Goal: Task Accomplishment & Management: Use online tool/utility

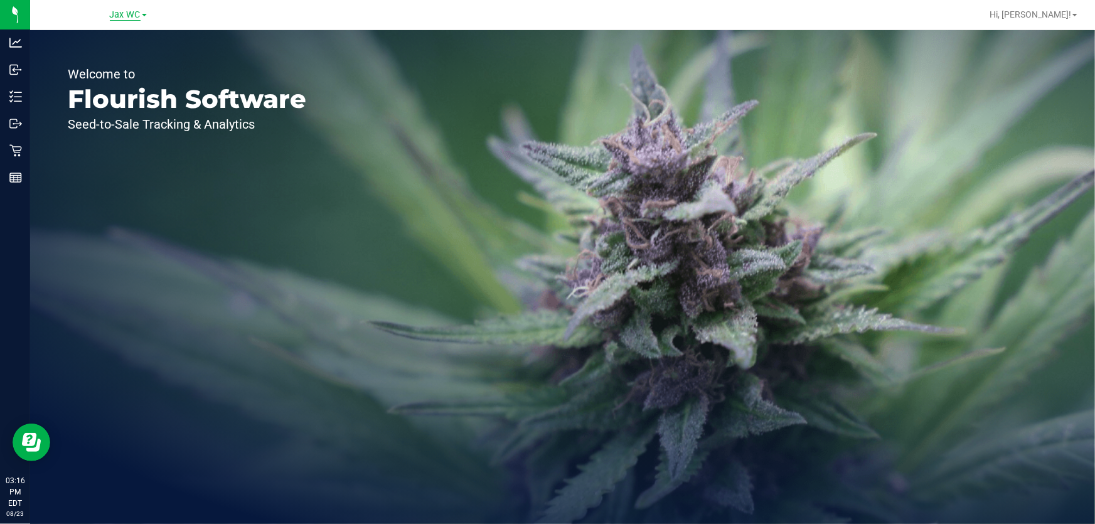
click at [131, 15] on span "Jax WC" at bounding box center [125, 14] width 31 height 11
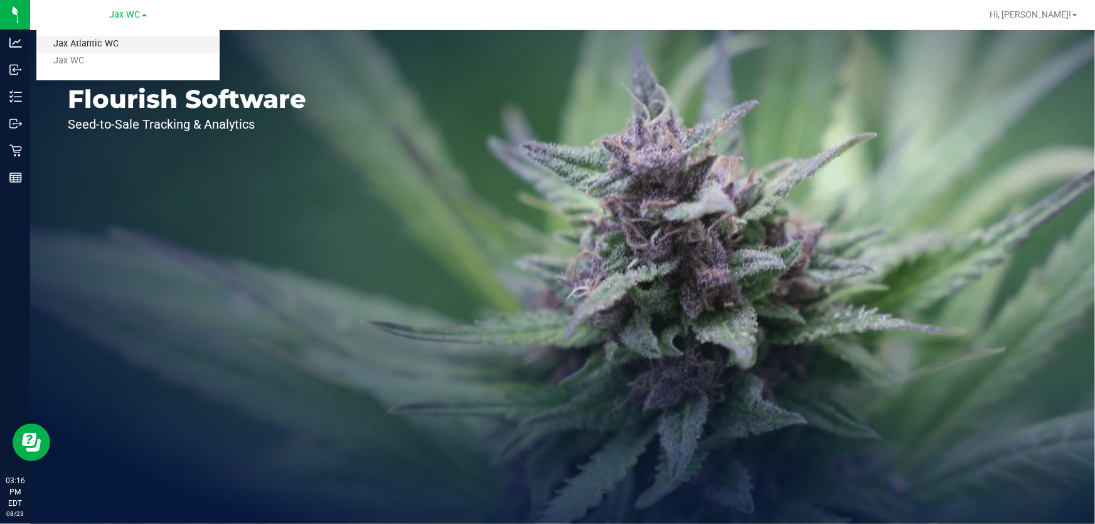
click at [125, 50] on link "Jax Atlantic WC" at bounding box center [127, 44] width 183 height 17
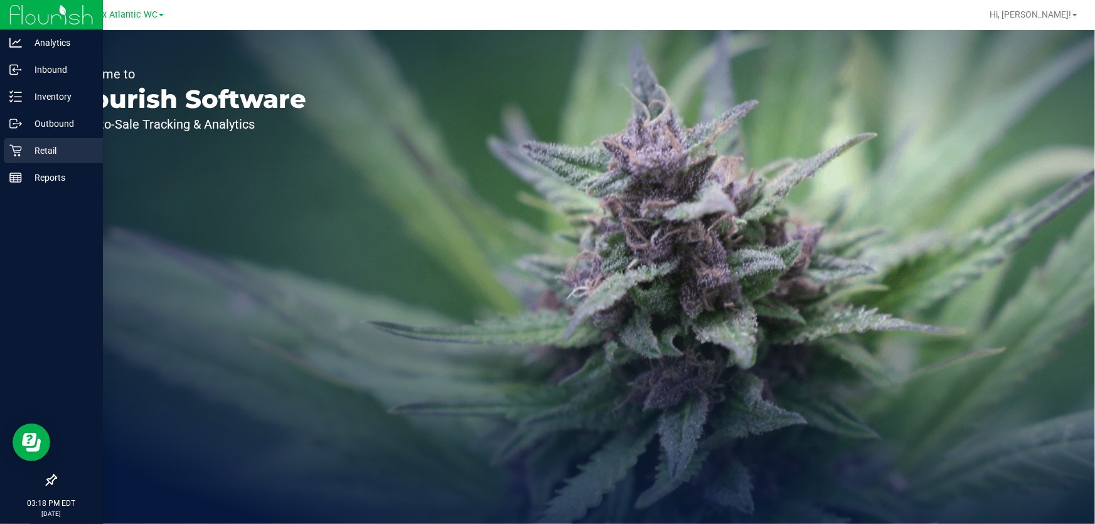
click at [16, 156] on icon at bounding box center [15, 150] width 13 height 13
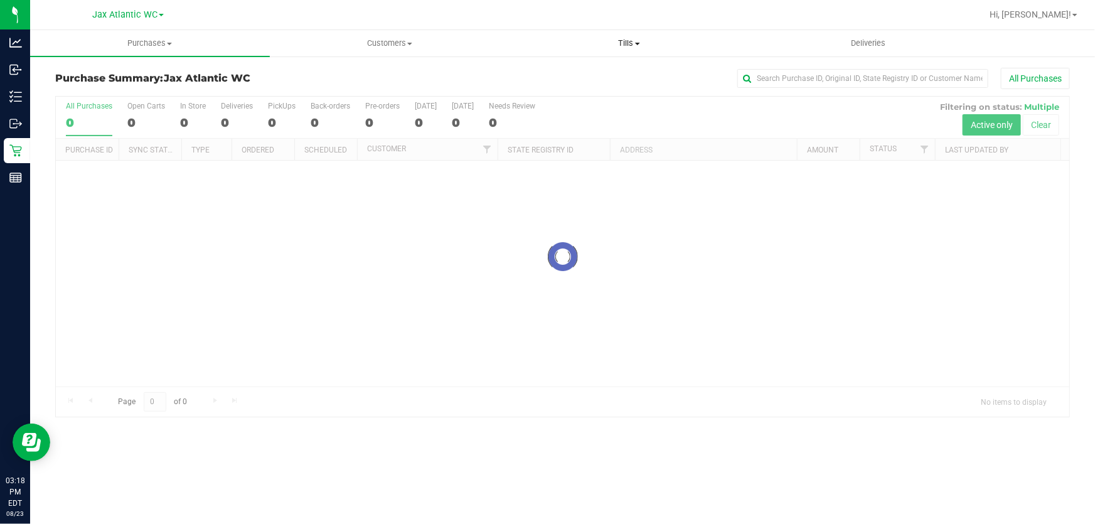
click at [628, 38] on span "Tills" at bounding box center [629, 43] width 238 height 11
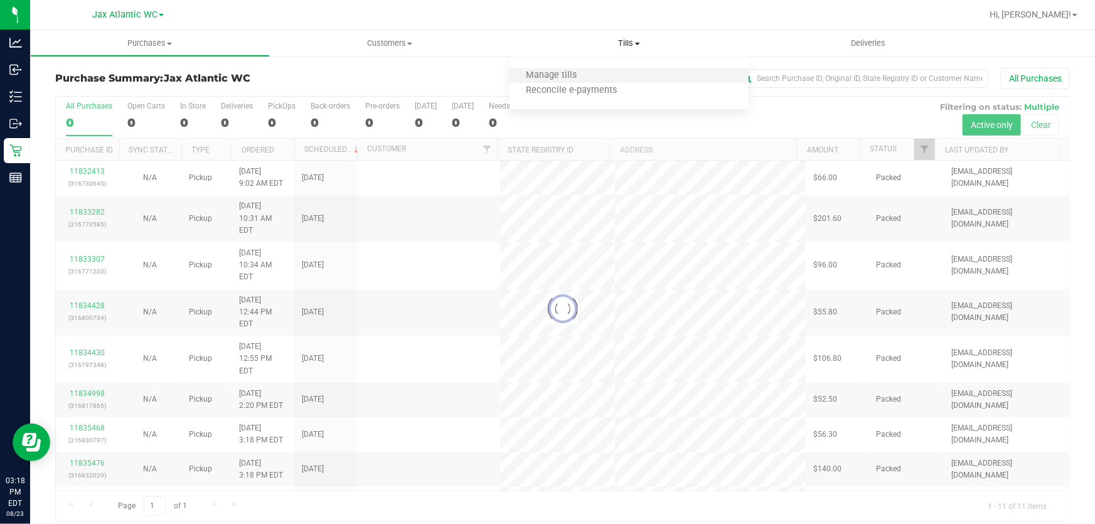
click at [602, 72] on li "Manage tills" at bounding box center [630, 75] width 240 height 15
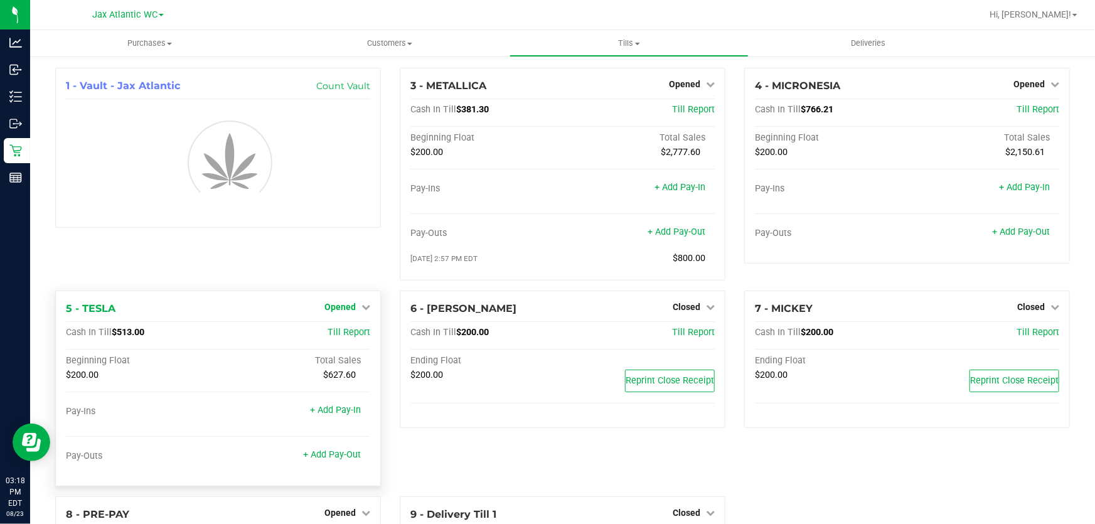
click at [351, 309] on span "Opened" at bounding box center [339, 307] width 31 height 10
click at [350, 338] on div "1 - Vault - Jax Atlantic Count Vault 3 - METALLICA Opened Close Till Cash In Ti…" at bounding box center [562, 385] width 1033 height 634
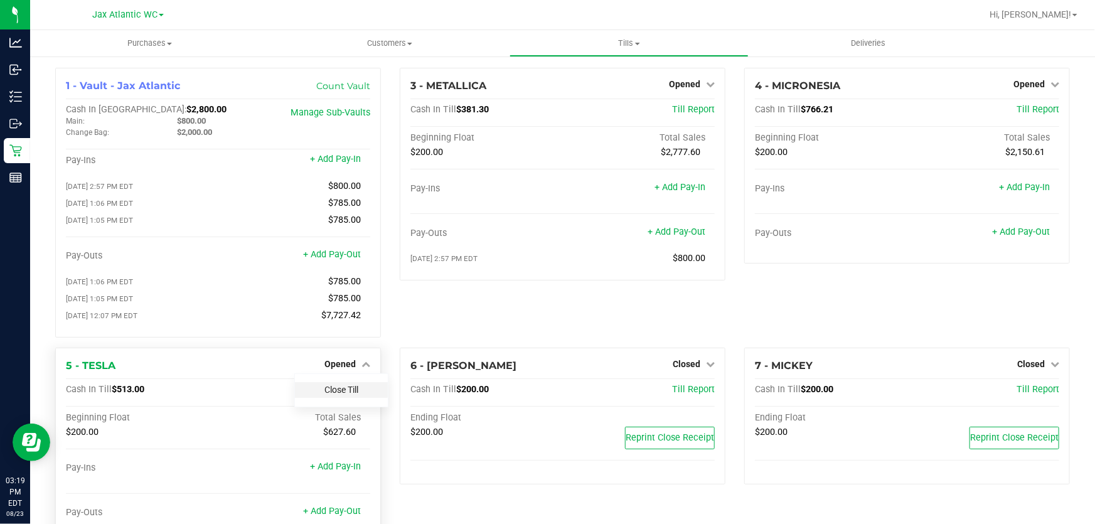
click at [337, 395] on link "Close Till" at bounding box center [341, 390] width 34 height 10
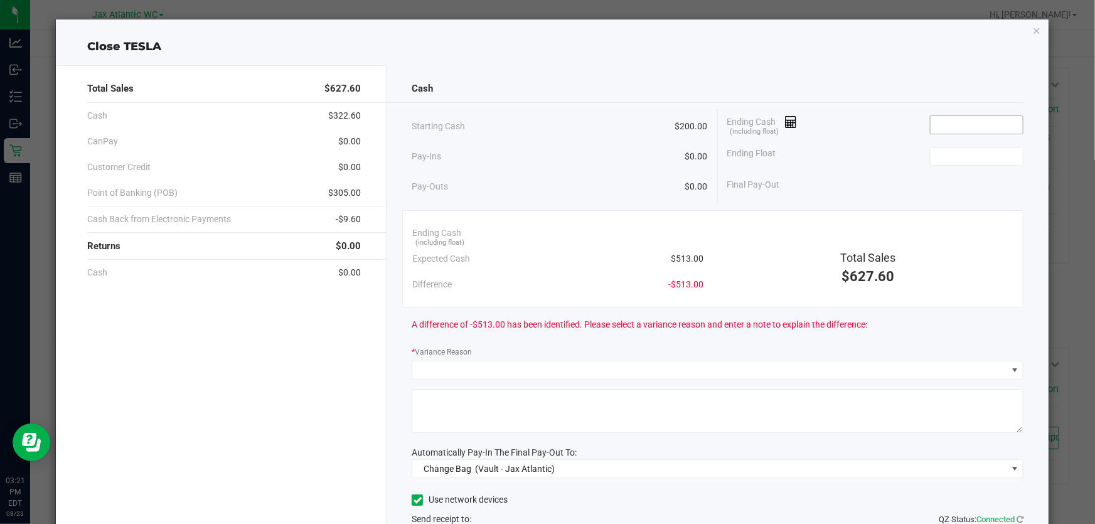
click at [980, 120] on input at bounding box center [977, 125] width 92 height 18
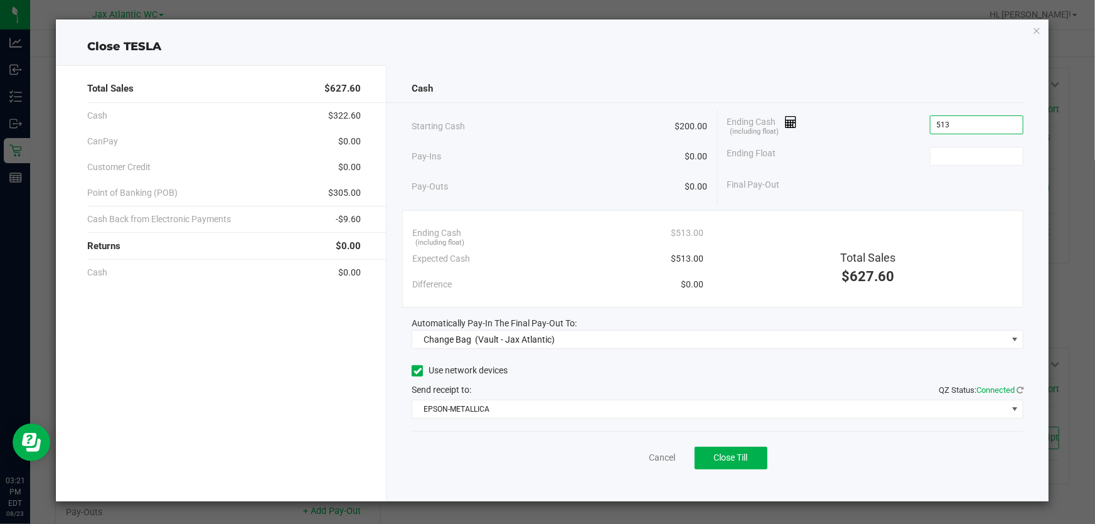
type input "$513.00"
type input "$200.00"
click at [866, 172] on div "Final Pay-Out $313.00" at bounding box center [875, 185] width 296 height 26
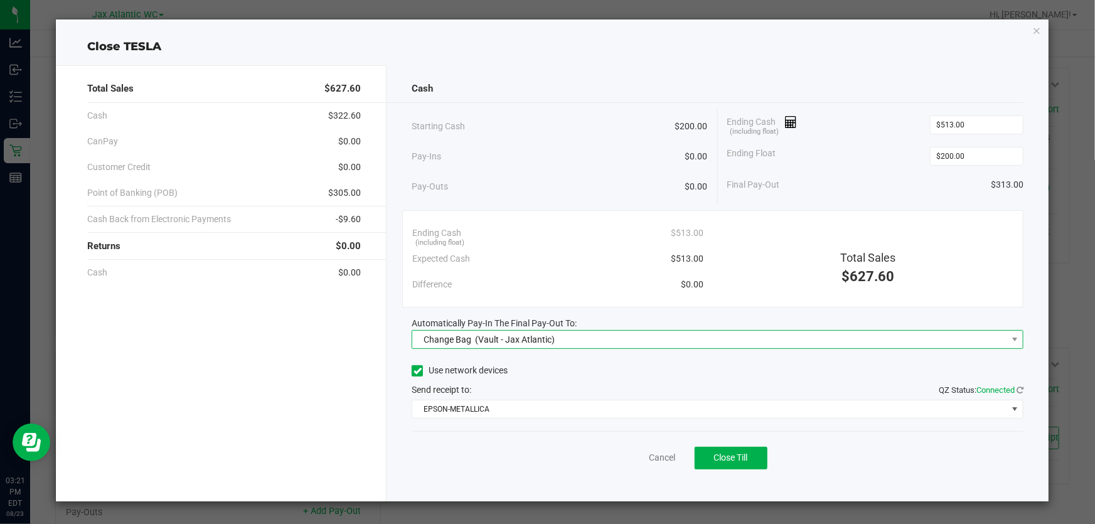
click at [630, 331] on span "Change Bag (Vault - Jax Atlantic)" at bounding box center [709, 340] width 595 height 18
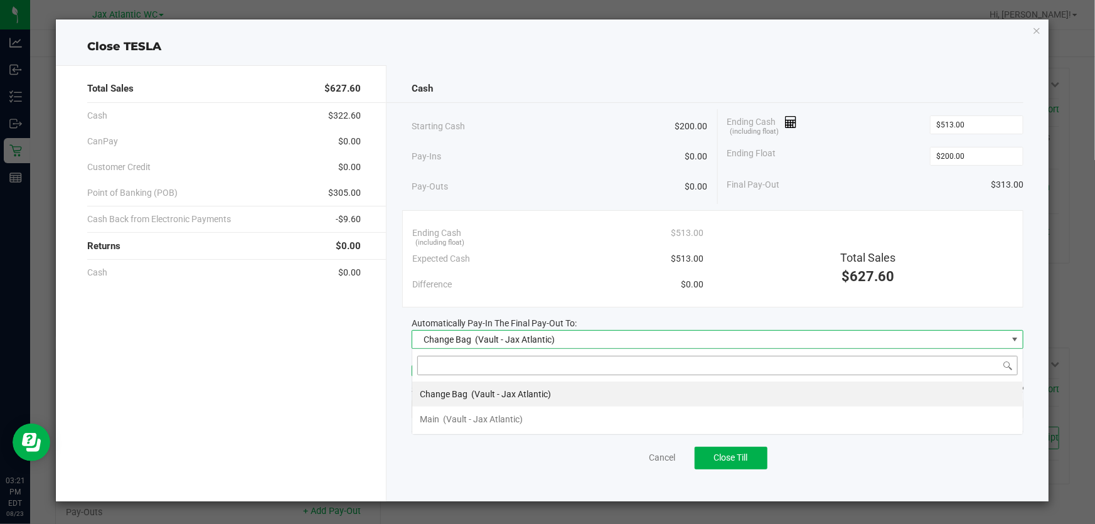
scroll to position [19, 611]
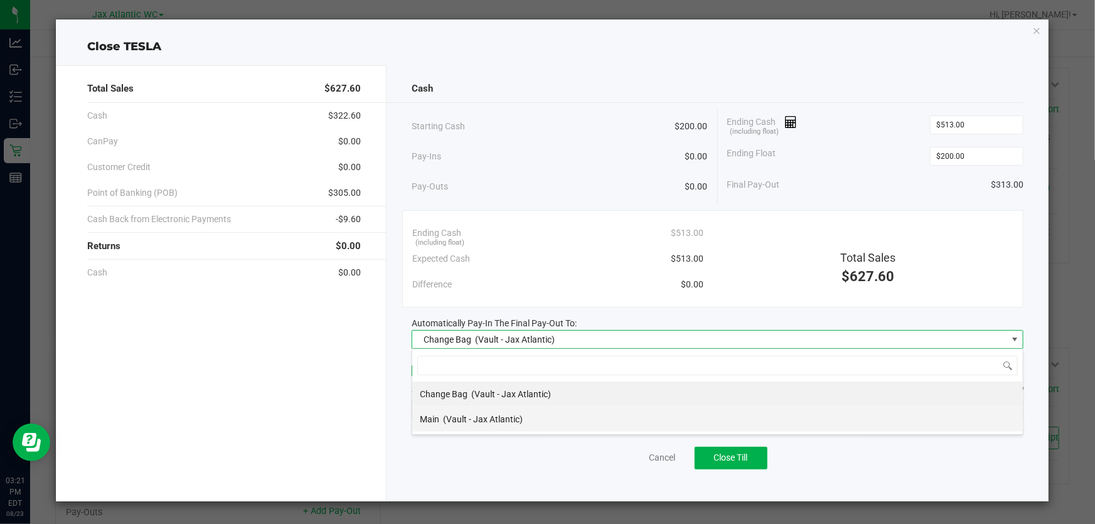
click at [491, 412] on div "Main (Vault - Jax Atlantic)" at bounding box center [471, 419] width 103 height 23
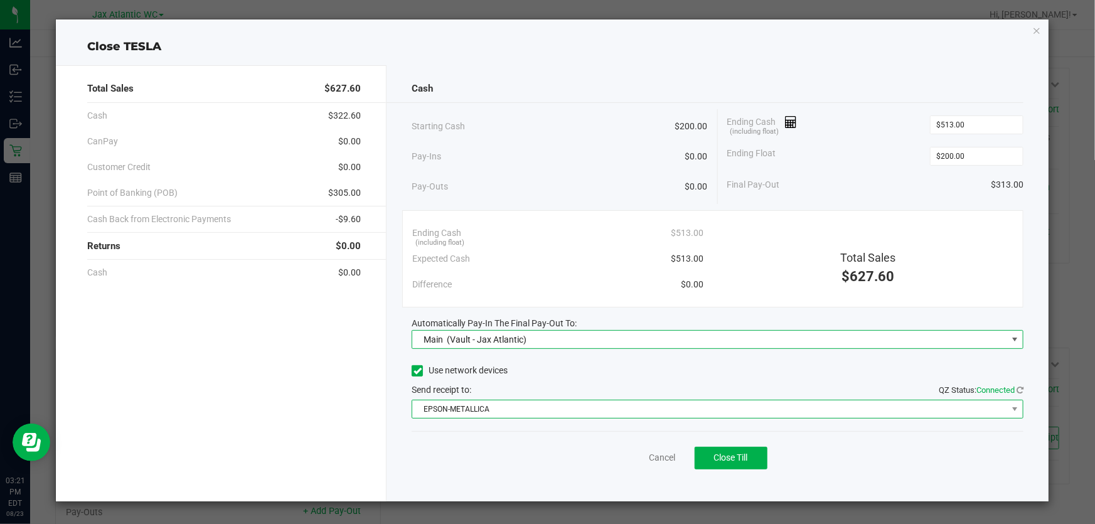
click at [499, 412] on span "EPSON-METALLICA" at bounding box center [709, 409] width 595 height 18
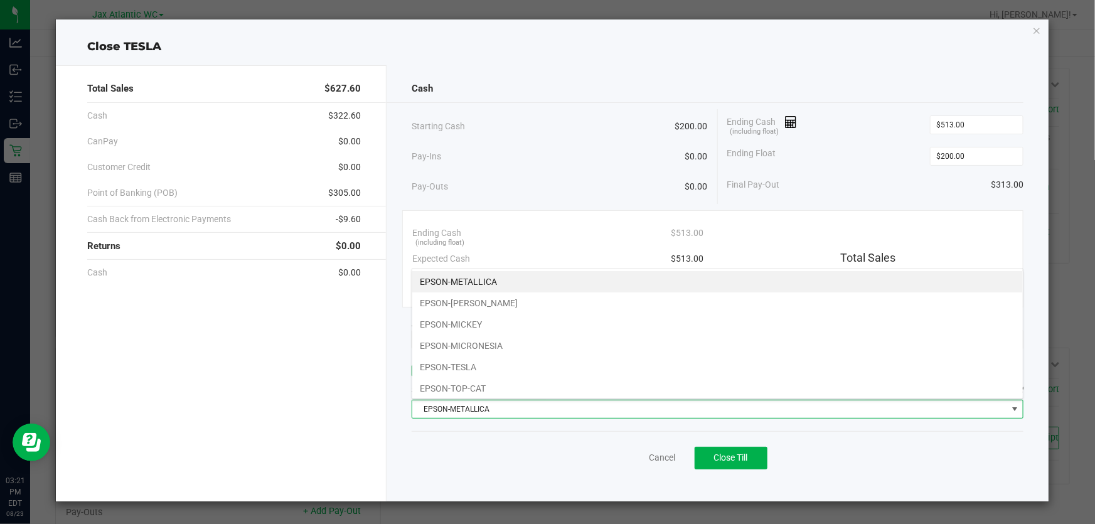
click at [477, 387] on li "EPSON-TOP-CAT" at bounding box center [717, 388] width 611 height 21
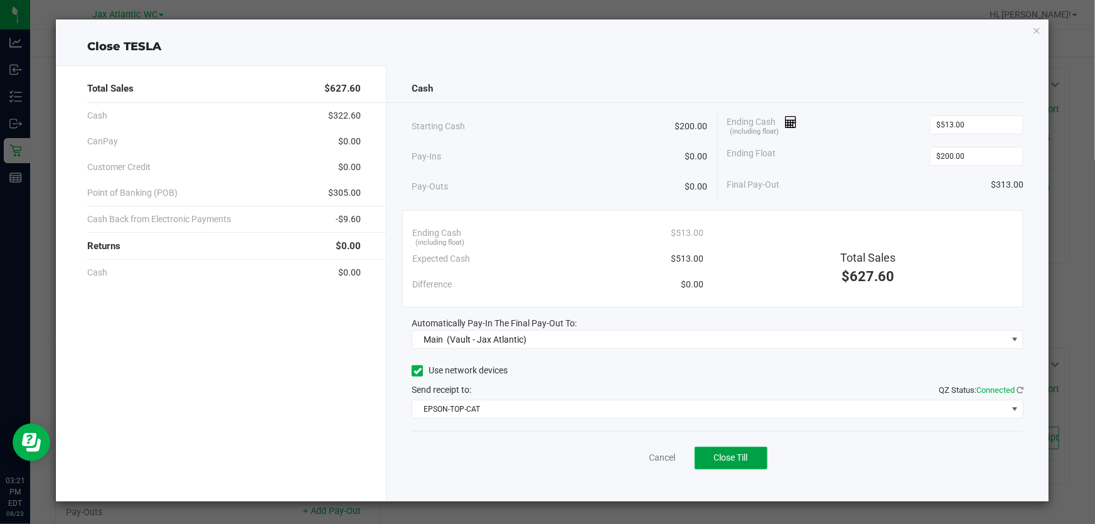
click at [705, 457] on button "Close Till" at bounding box center [731, 458] width 73 height 23
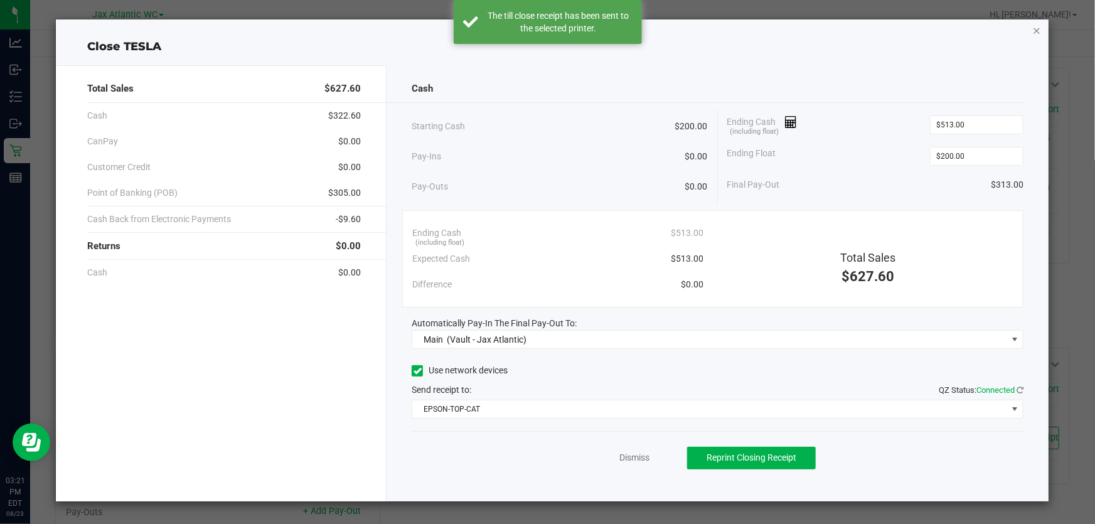
click at [1039, 29] on icon "button" at bounding box center [1036, 30] width 9 height 15
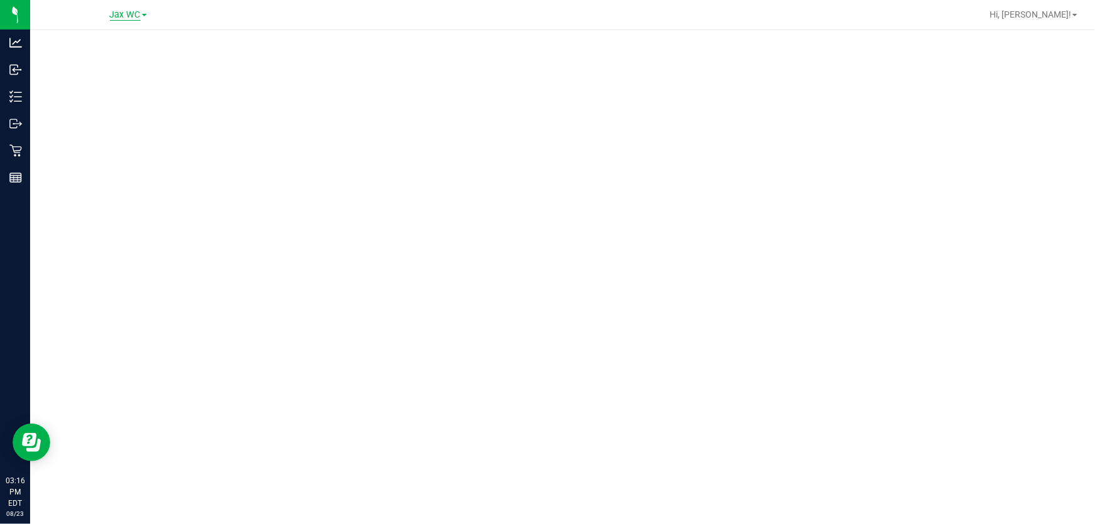
click at [117, 14] on span "Jax WC" at bounding box center [125, 14] width 31 height 11
click at [114, 43] on link "Jax Atlantic WC" at bounding box center [127, 44] width 183 height 17
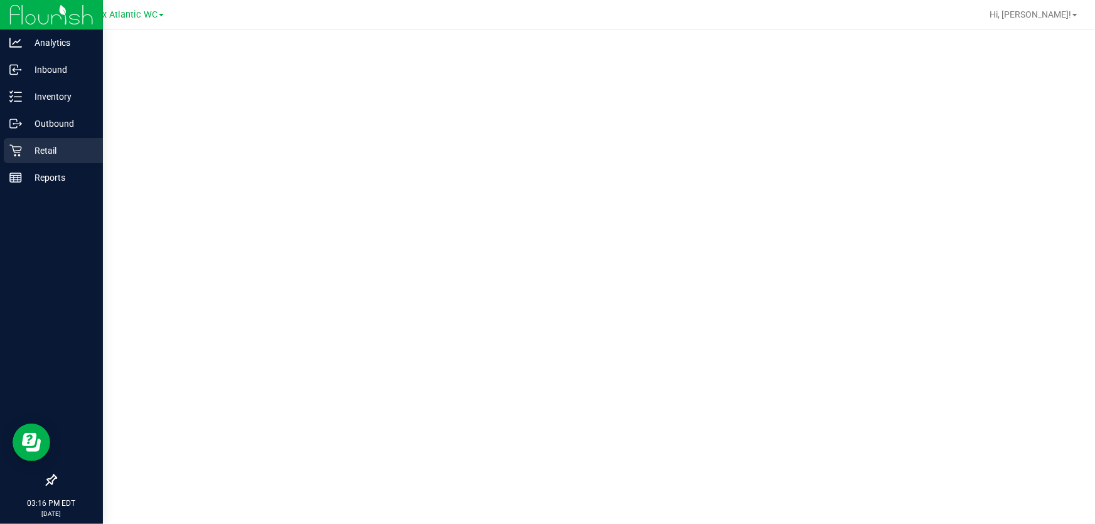
click at [23, 148] on p "Retail" at bounding box center [59, 150] width 75 height 15
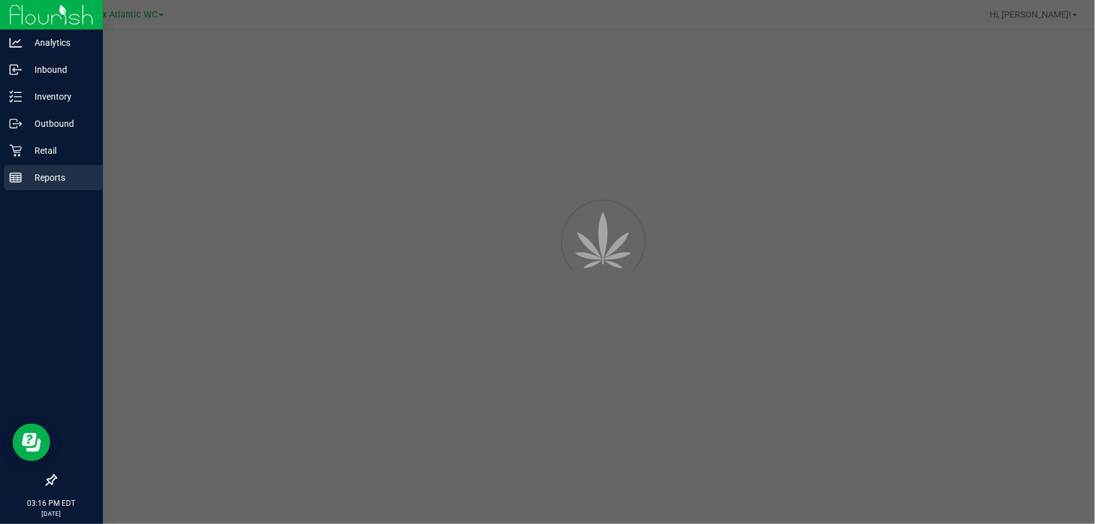
click at [28, 179] on p "Reports" at bounding box center [59, 177] width 75 height 15
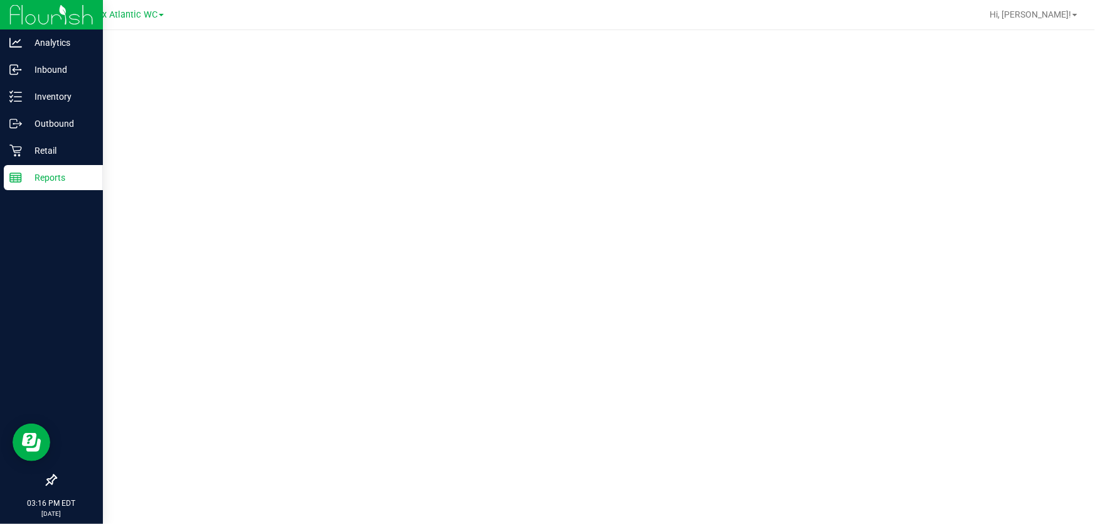
click at [50, 176] on p "Reports" at bounding box center [59, 177] width 75 height 15
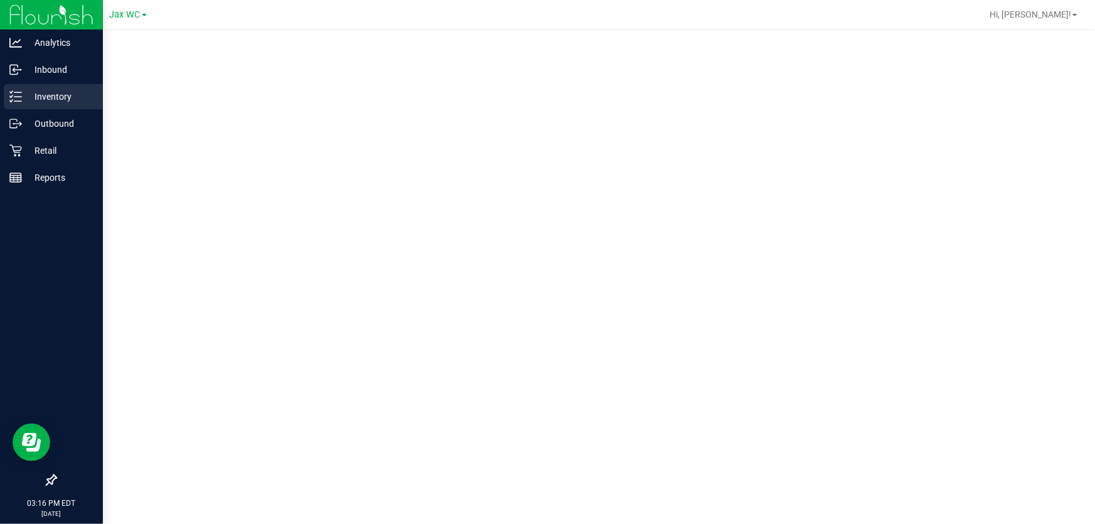
click at [21, 90] on icon at bounding box center [15, 96] width 13 height 13
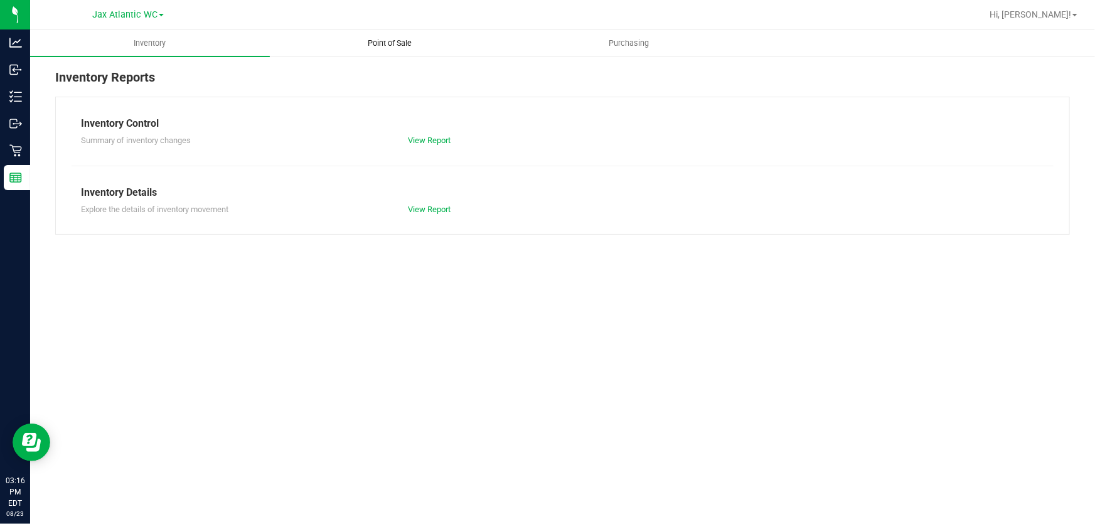
click at [405, 45] on span "Point of Sale" at bounding box center [390, 43] width 78 height 11
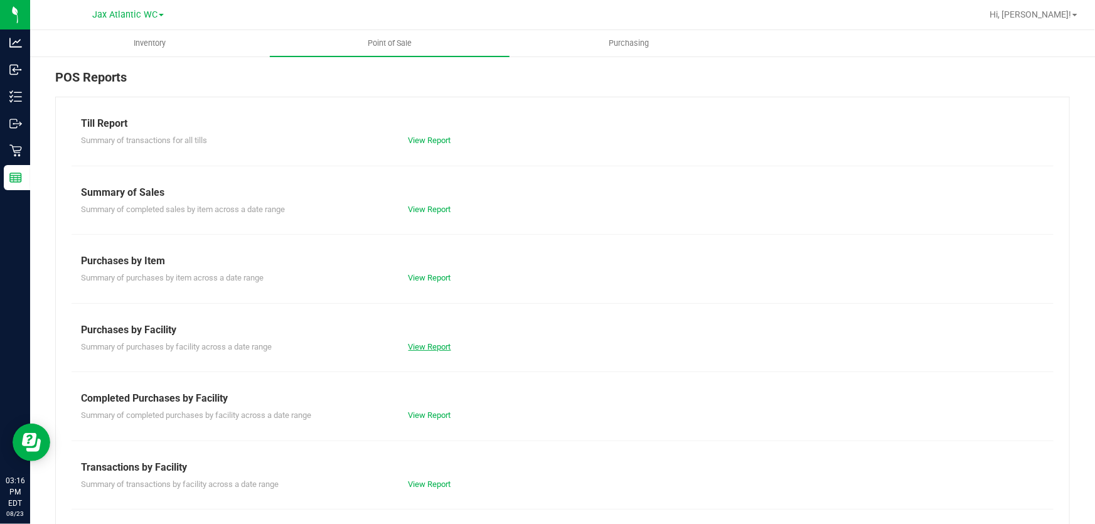
click at [428, 344] on link "View Report" at bounding box center [429, 346] width 43 height 9
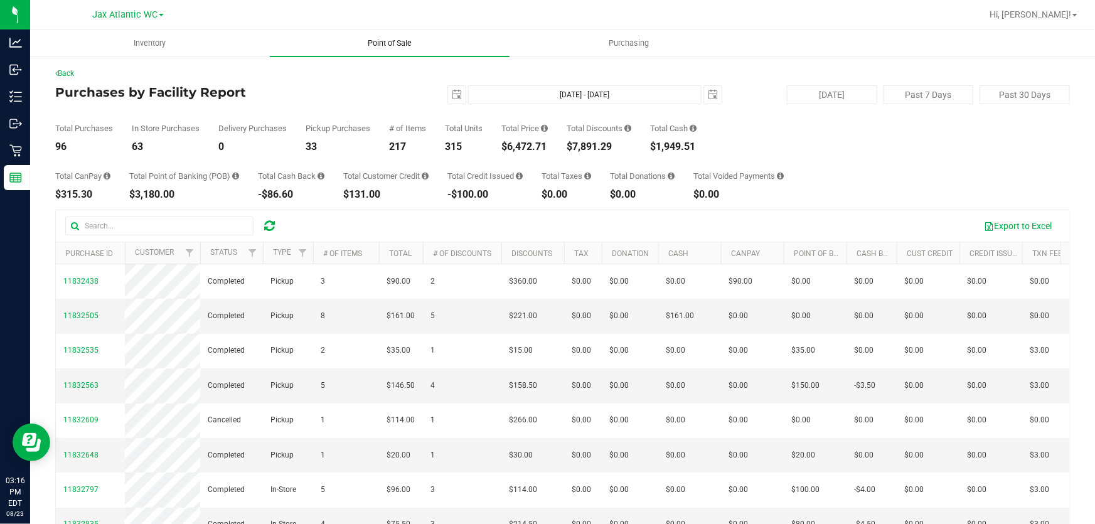
click at [384, 43] on span "Point of Sale" at bounding box center [390, 43] width 78 height 11
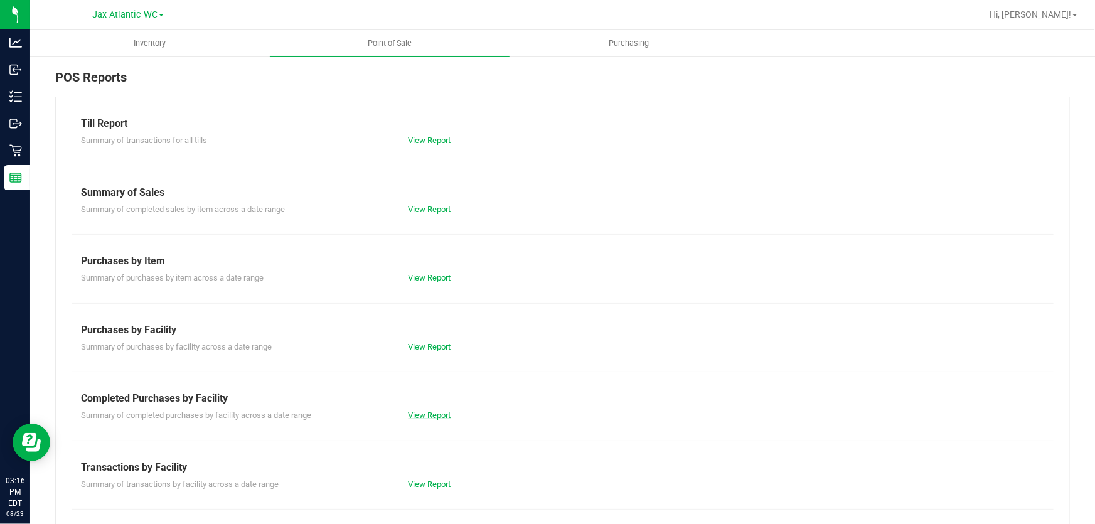
click at [427, 417] on link "View Report" at bounding box center [429, 414] width 43 height 9
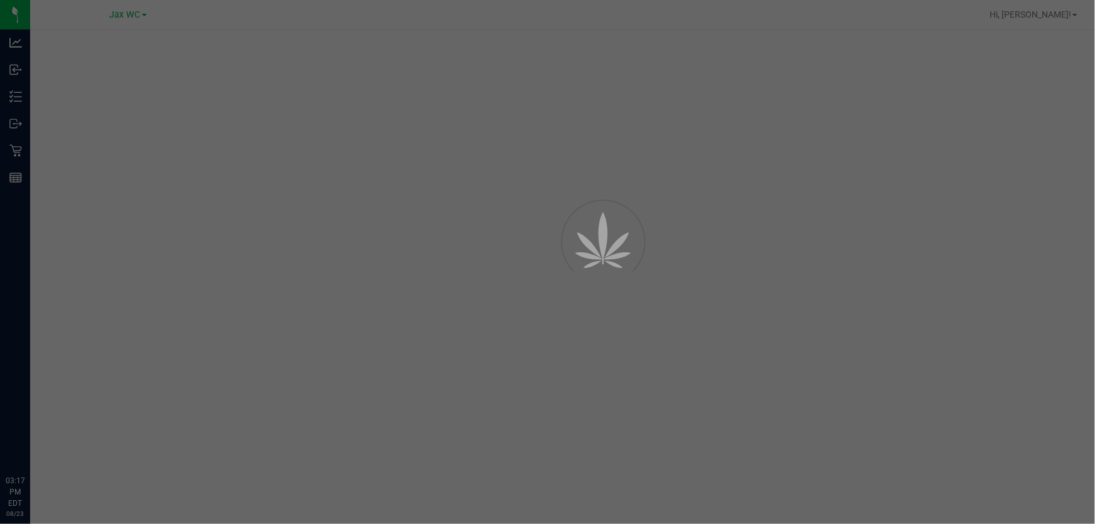
click at [124, 19] on div at bounding box center [547, 262] width 1095 height 524
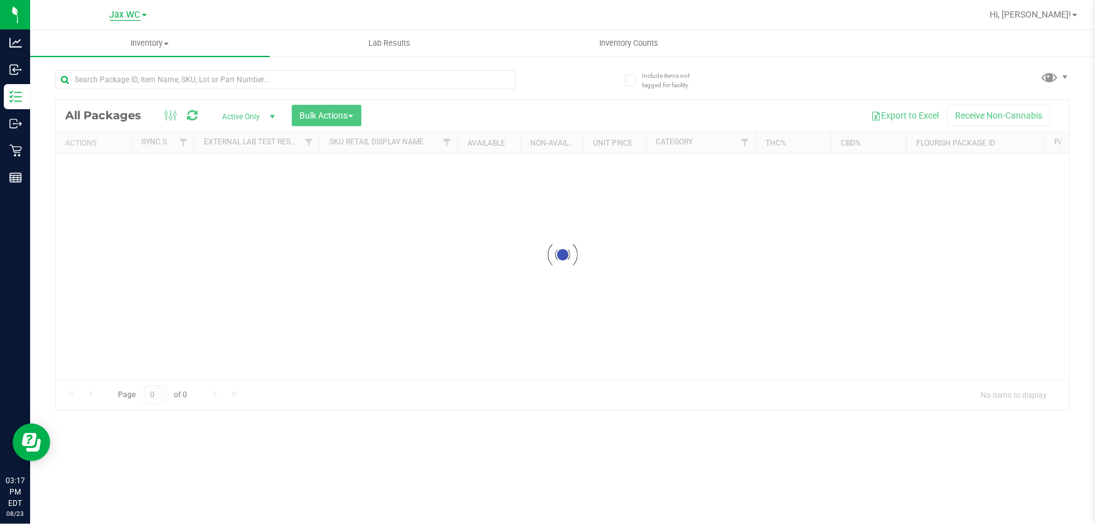
click at [124, 16] on span "Jax WC" at bounding box center [125, 14] width 31 height 11
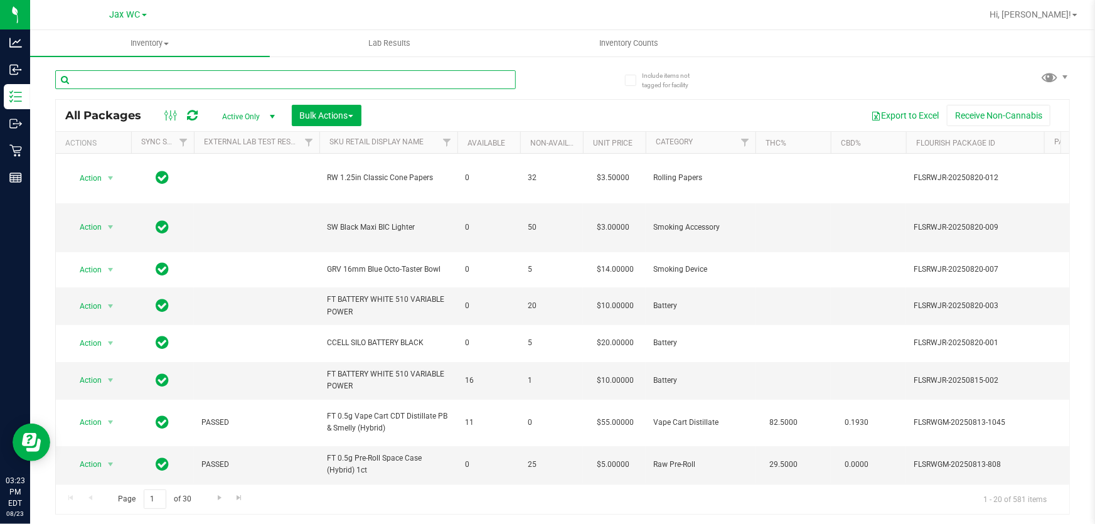
click at [163, 82] on input "text" at bounding box center [285, 79] width 461 height 19
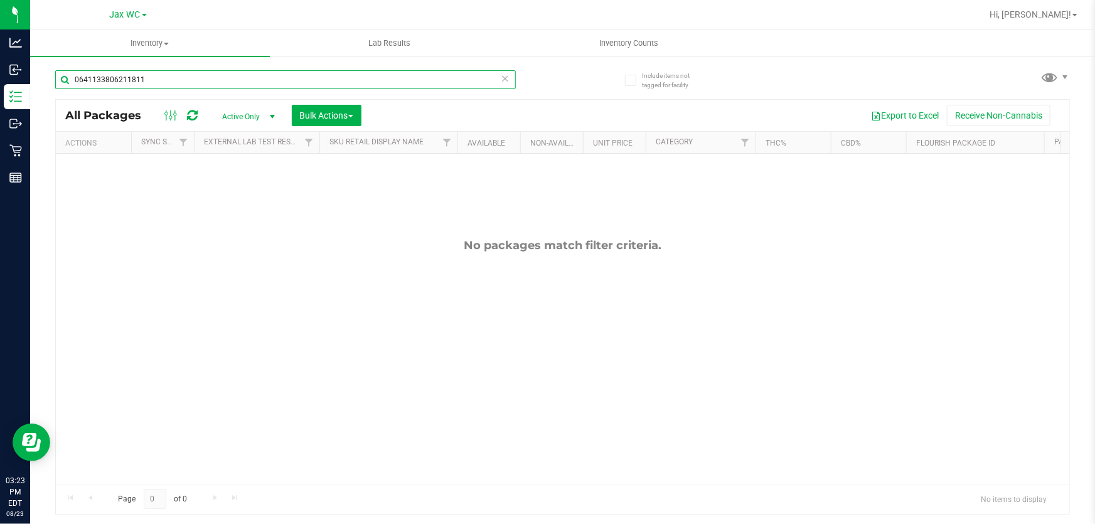
type input "0641133806211811"
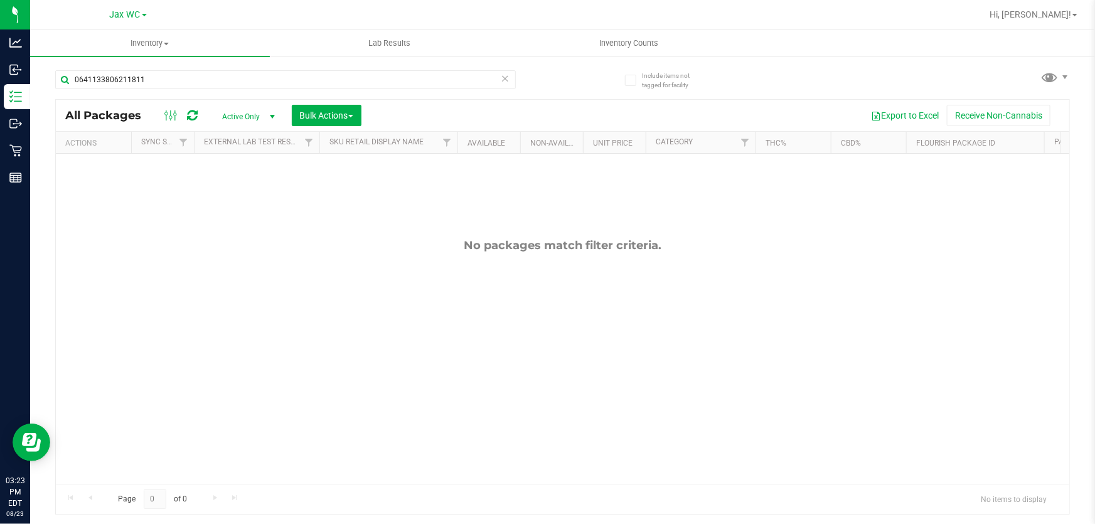
click at [144, 18] on link "Jax WC" at bounding box center [128, 14] width 37 height 12
click at [116, 43] on link "Jax Atlantic WC" at bounding box center [127, 44] width 183 height 17
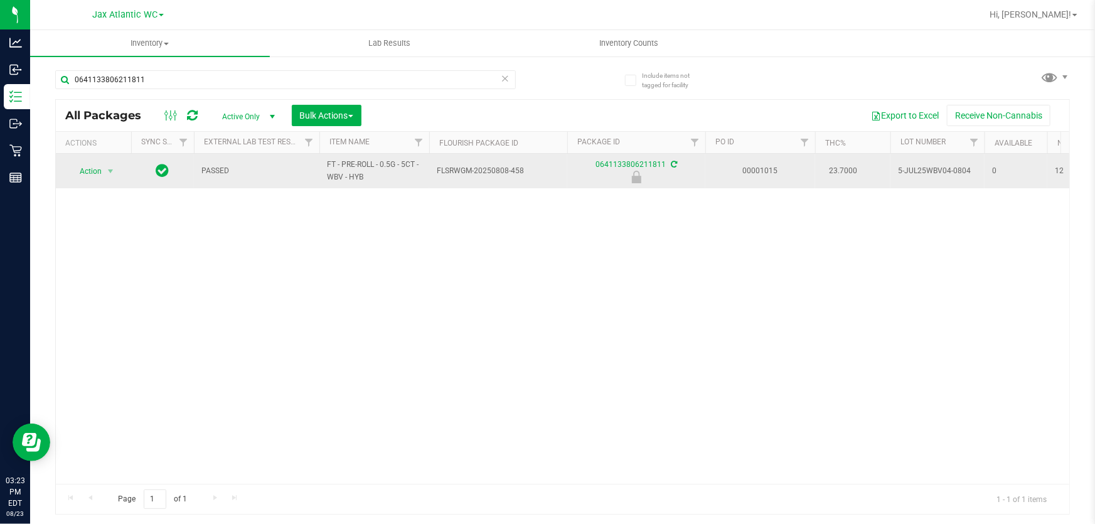
click at [85, 166] on span "Action" at bounding box center [85, 172] width 34 height 18
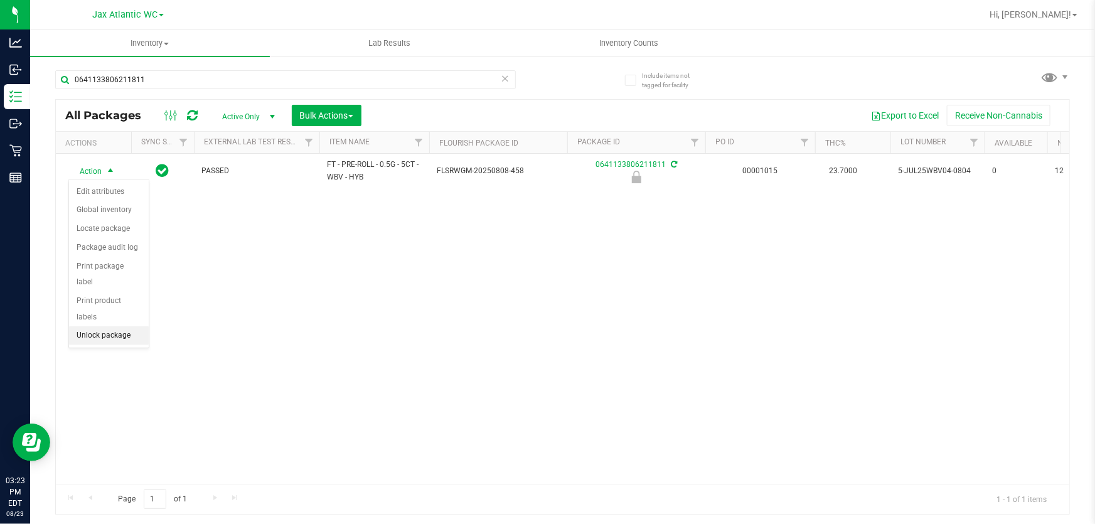
click at [94, 326] on li "Unlock package" at bounding box center [109, 335] width 80 height 19
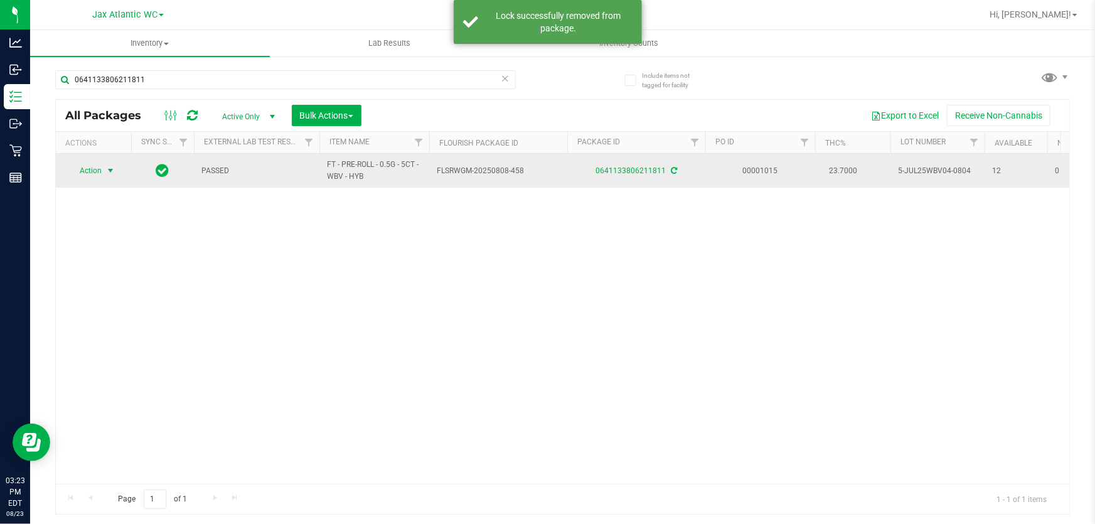
click at [106, 169] on span "select" at bounding box center [110, 171] width 10 height 10
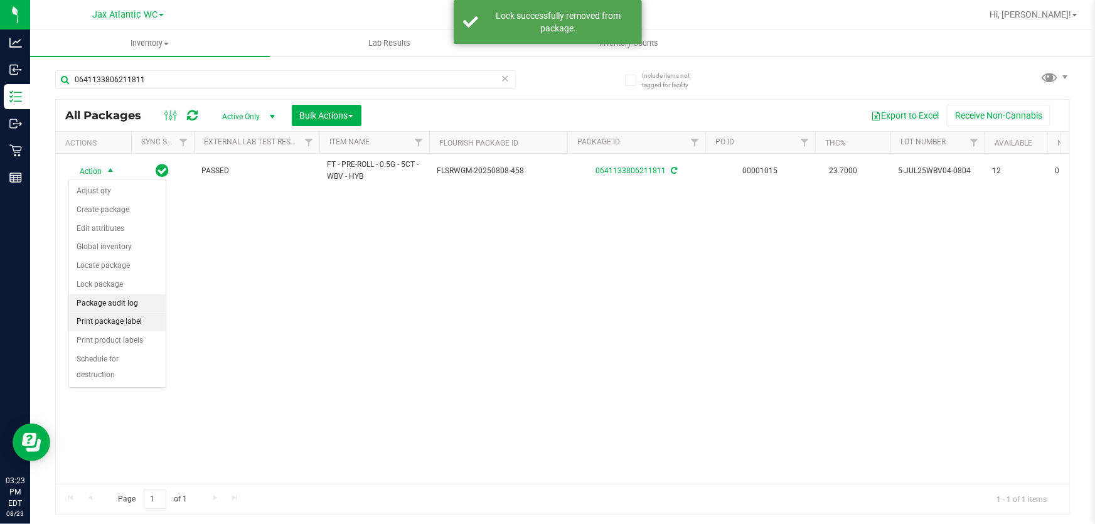
click at [115, 316] on li "Print package label" at bounding box center [117, 321] width 97 height 19
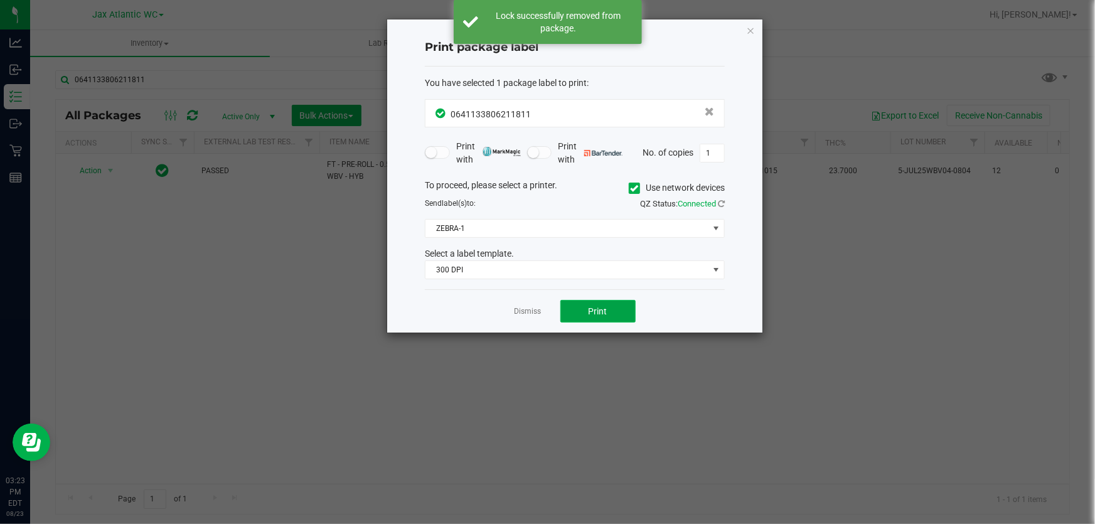
click at [589, 307] on span "Print" at bounding box center [598, 311] width 19 height 10
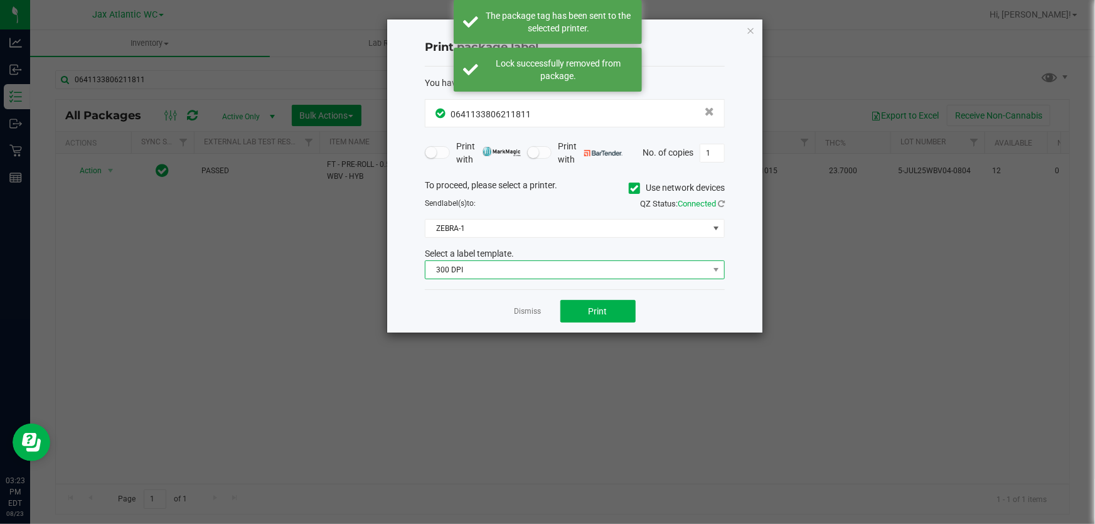
click at [502, 264] on span "300 DPI" at bounding box center [566, 270] width 283 height 18
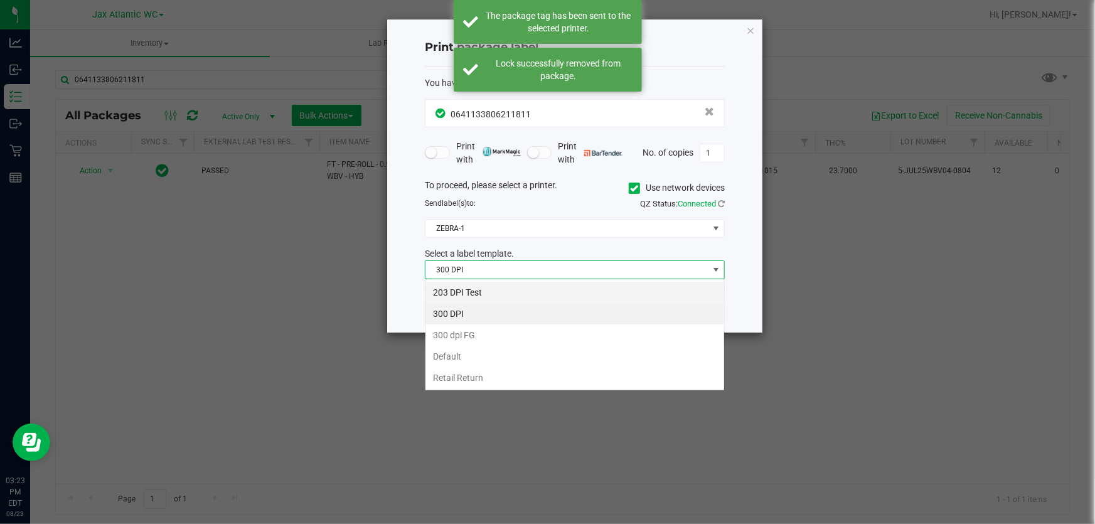
scroll to position [19, 300]
click at [476, 284] on li "203 DPI Test" at bounding box center [574, 292] width 299 height 21
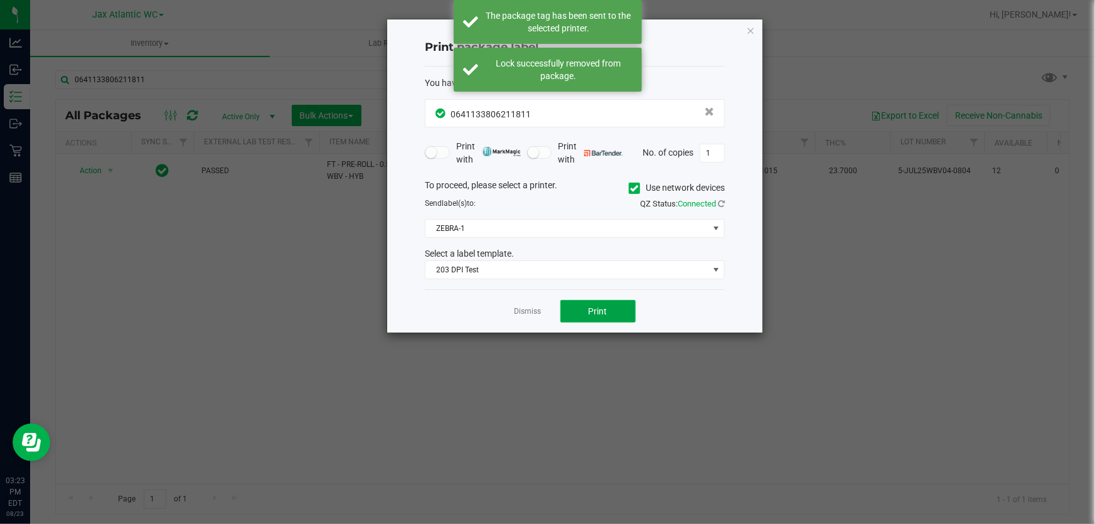
click at [612, 304] on button "Print" at bounding box center [597, 311] width 75 height 23
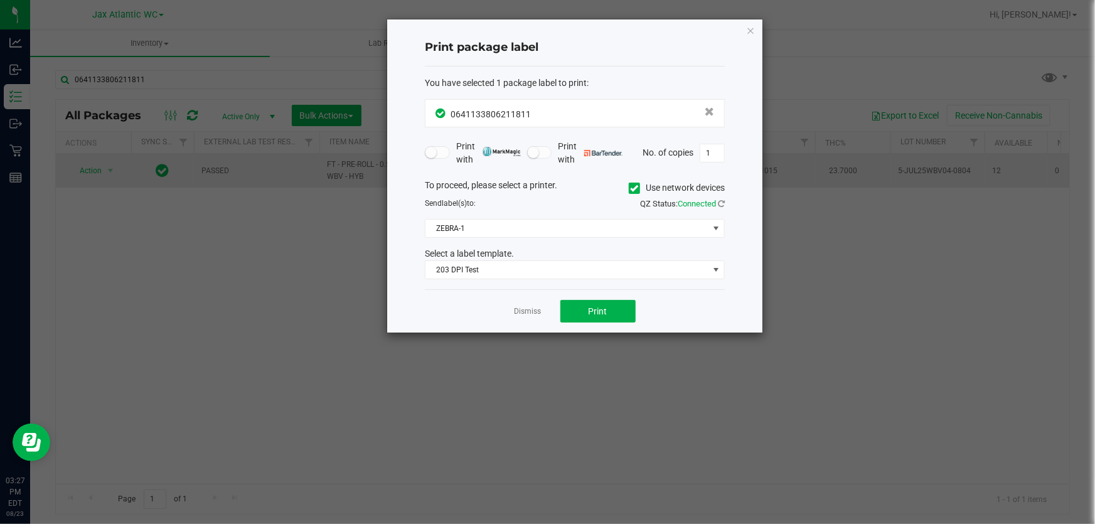
drag, startPoint x: 525, startPoint y: 307, endPoint x: 466, endPoint y: 163, distance: 155.9
click at [526, 307] on link "Dismiss" at bounding box center [528, 311] width 27 height 11
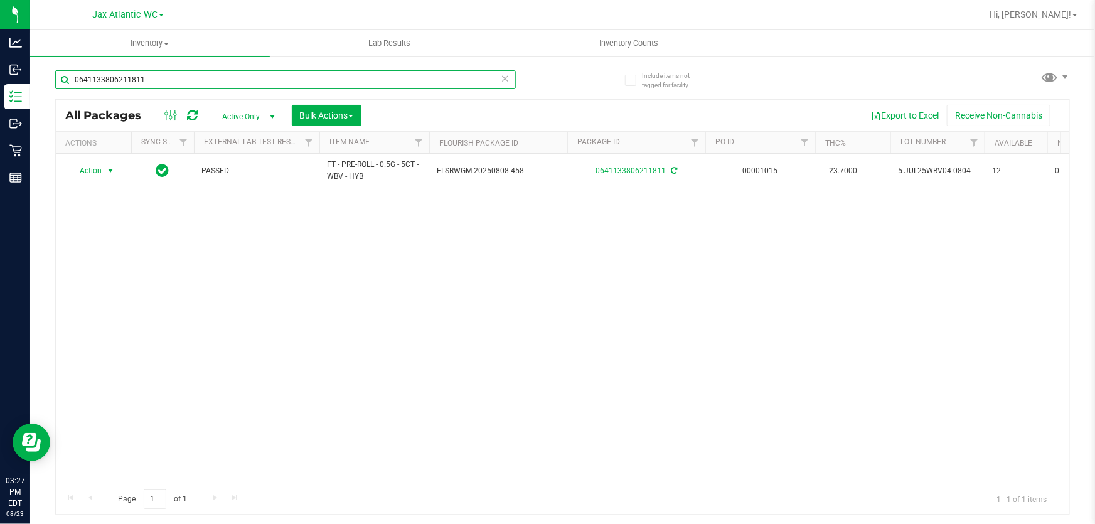
click at [299, 78] on input "0641133806211811" at bounding box center [285, 79] width 461 height 19
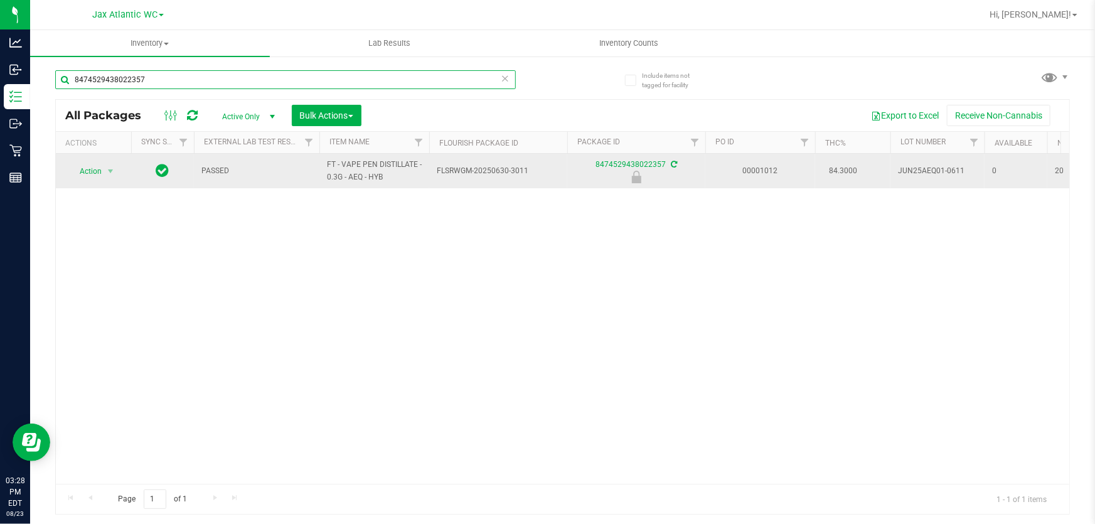
type input "8474529438022357"
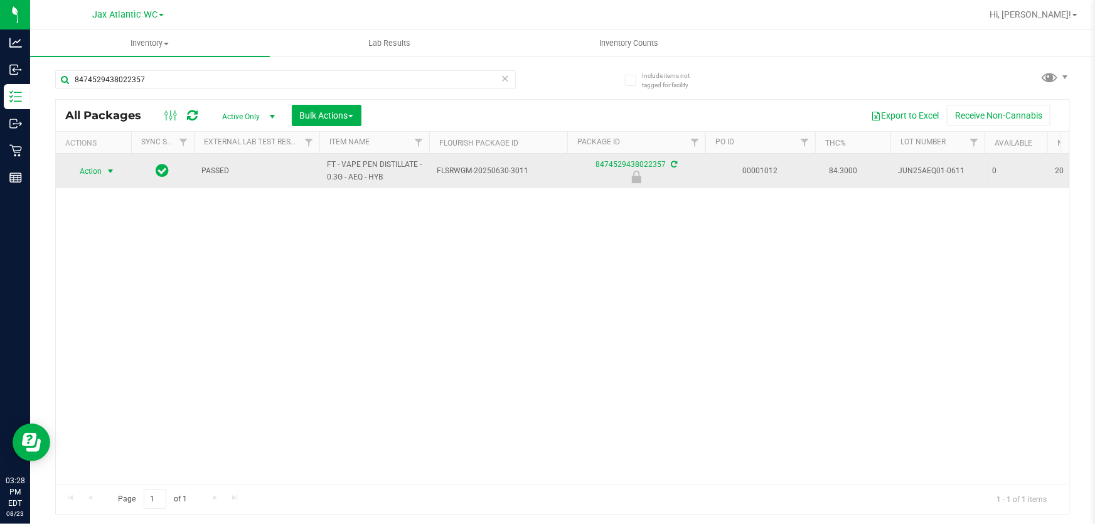
click at [95, 169] on span "Action" at bounding box center [85, 172] width 34 height 18
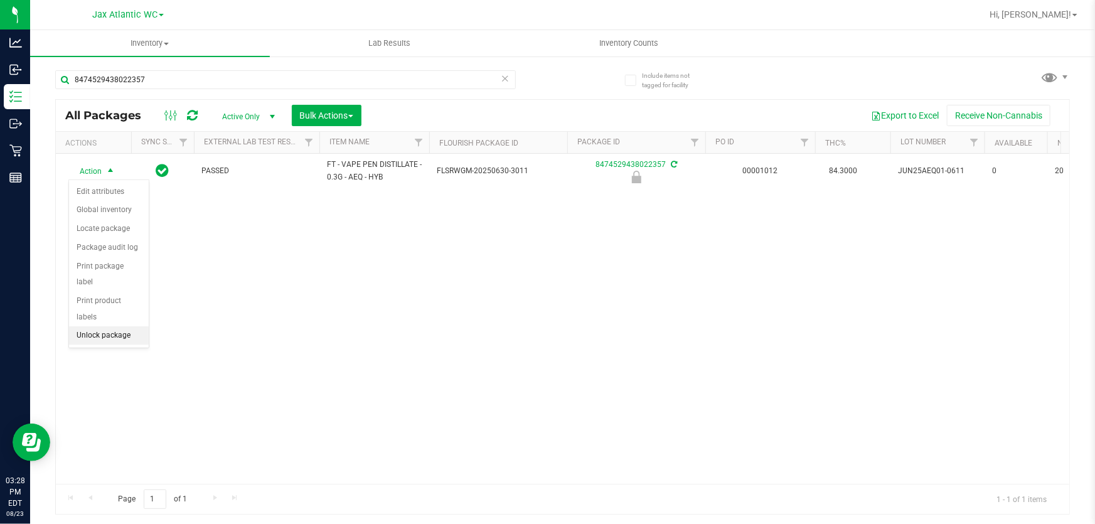
click at [99, 326] on li "Unlock package" at bounding box center [109, 335] width 80 height 19
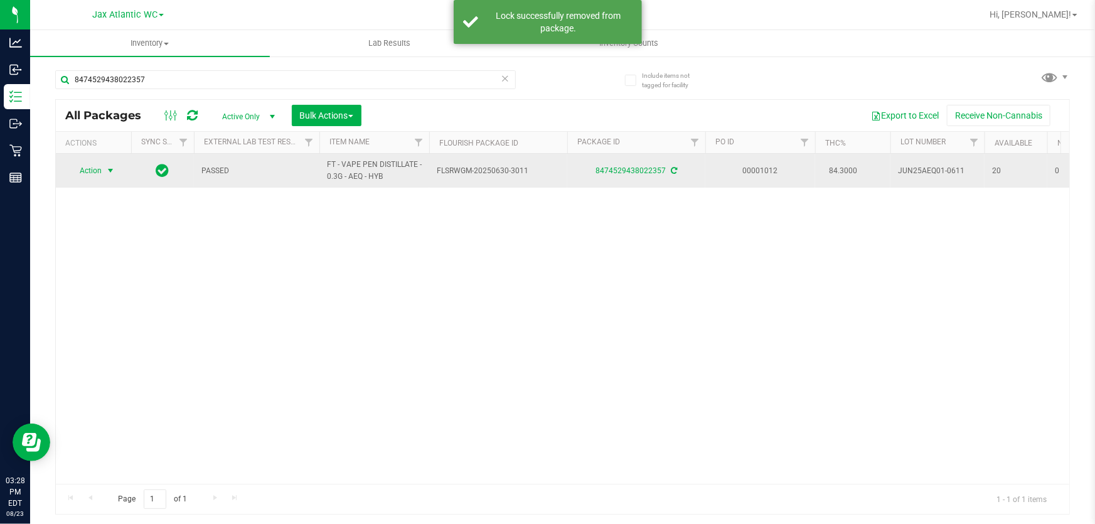
click at [92, 173] on span "Action" at bounding box center [85, 171] width 34 height 18
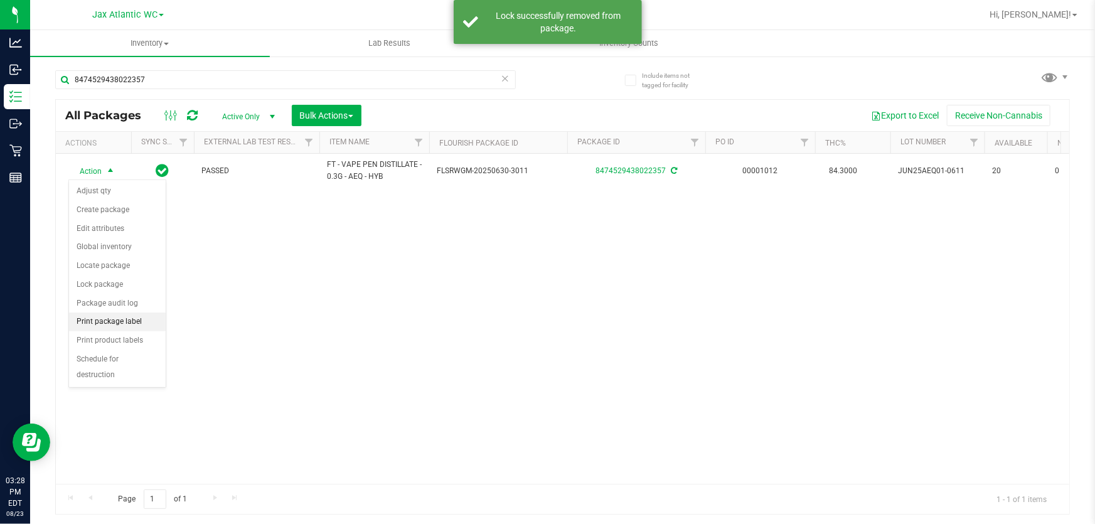
click at [130, 320] on li "Print package label" at bounding box center [117, 321] width 97 height 19
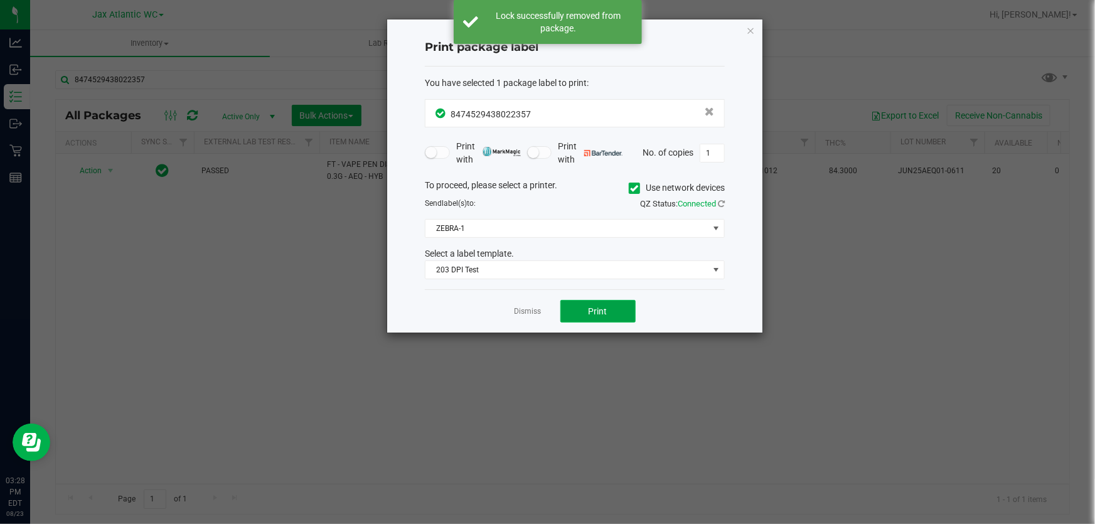
click at [589, 303] on button "Print" at bounding box center [597, 311] width 75 height 23
click at [535, 312] on link "Dismiss" at bounding box center [528, 311] width 27 height 11
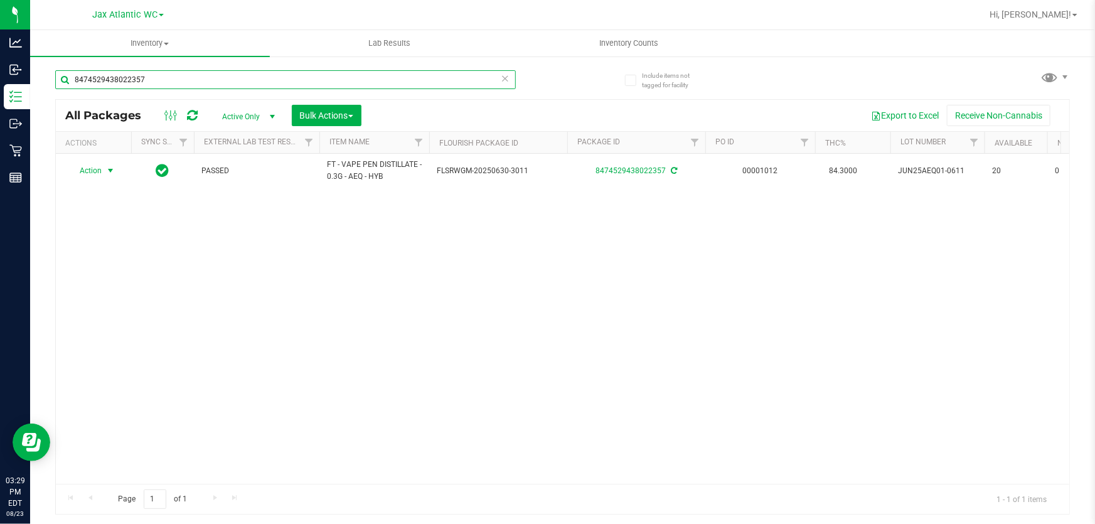
click at [155, 88] on input "8474529438022357" at bounding box center [285, 79] width 461 height 19
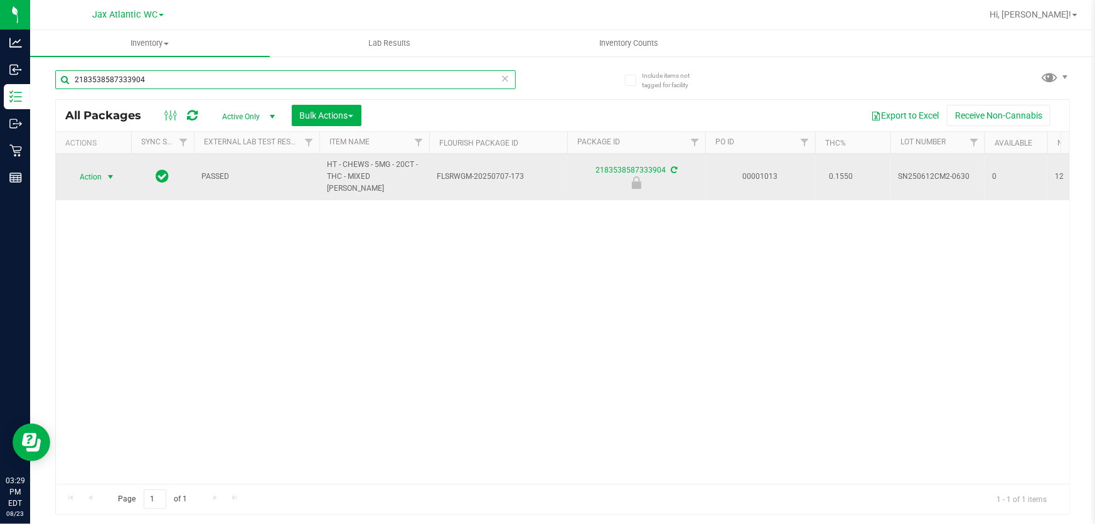
type input "2183538587333904"
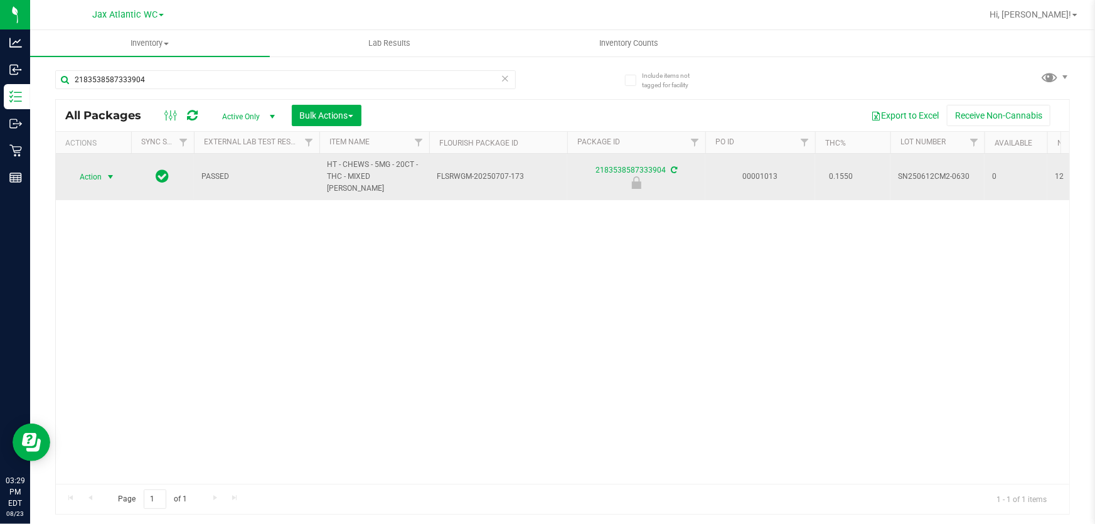
click at [90, 173] on span "Action" at bounding box center [85, 177] width 34 height 18
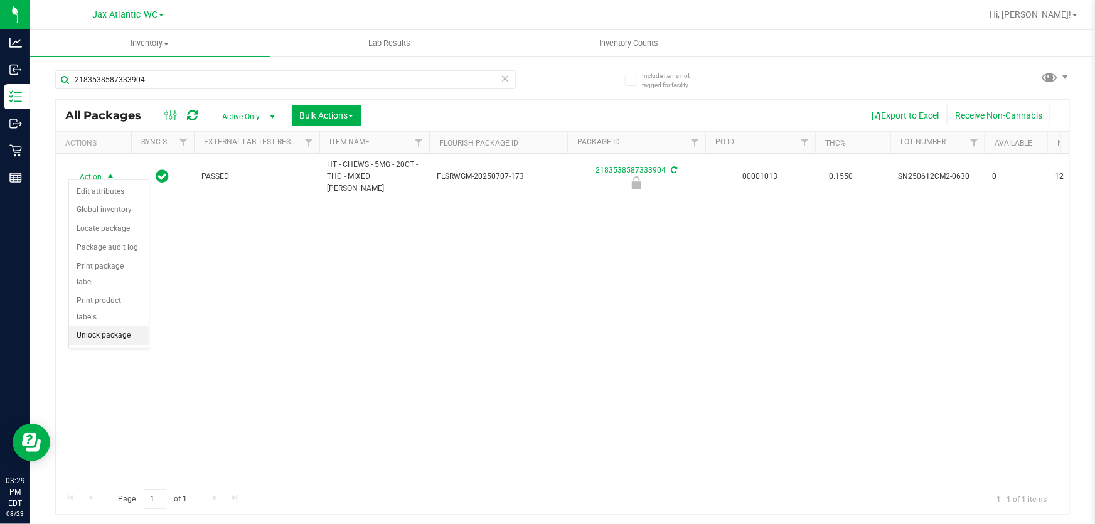
click at [111, 326] on li "Unlock package" at bounding box center [109, 335] width 80 height 19
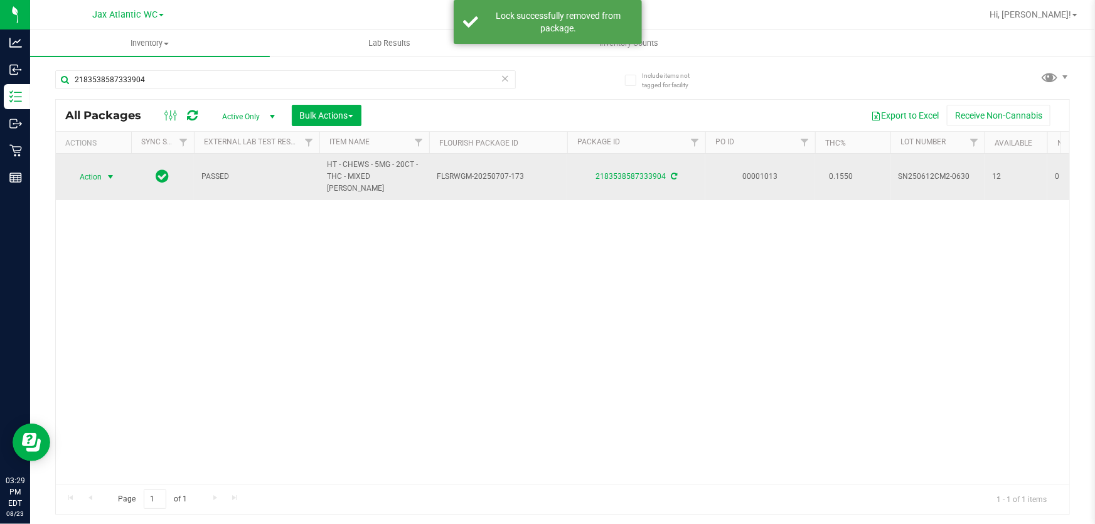
click at [94, 169] on span "Action" at bounding box center [85, 177] width 34 height 18
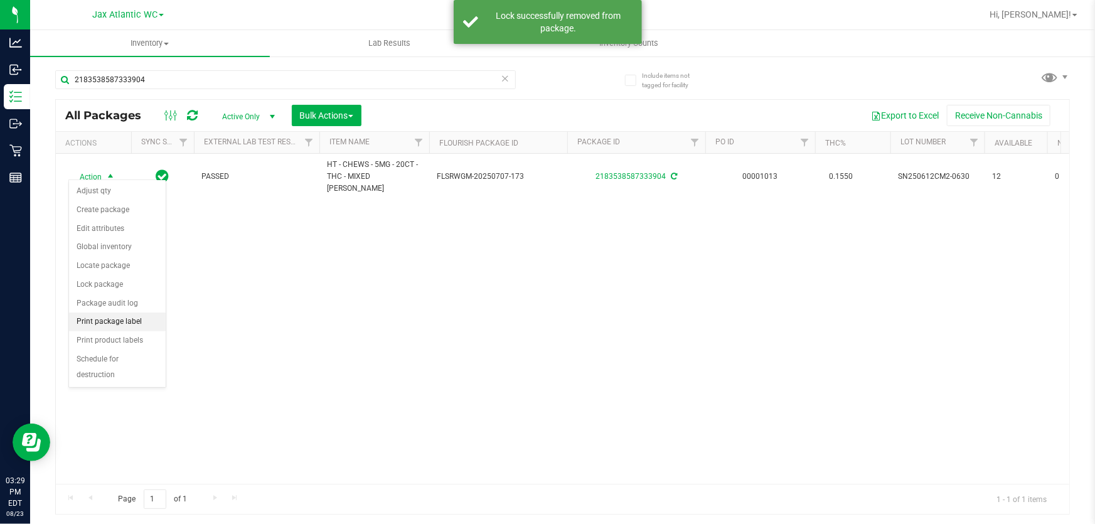
click at [145, 323] on li "Print package label" at bounding box center [117, 321] width 97 height 19
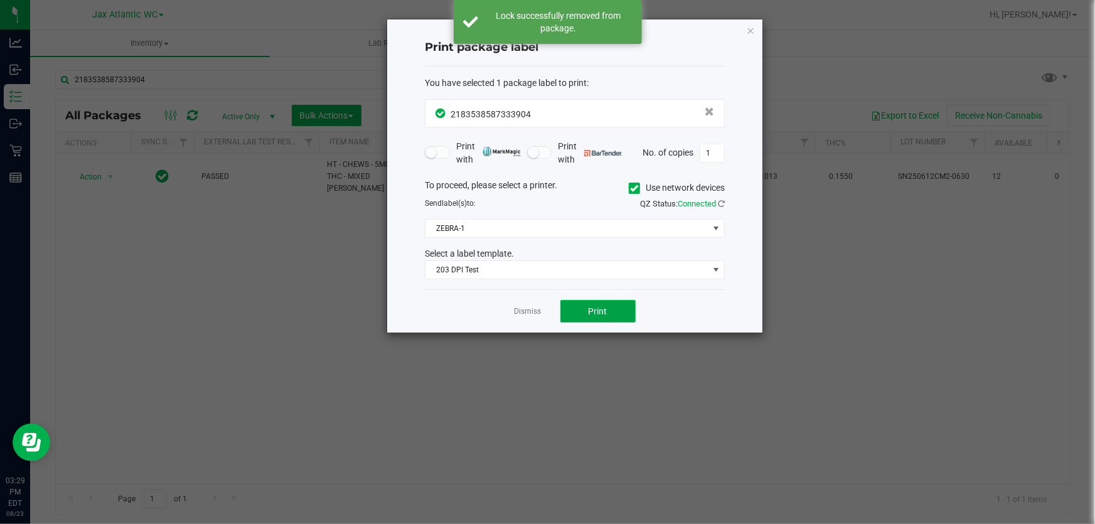
click at [606, 319] on button "Print" at bounding box center [597, 311] width 75 height 23
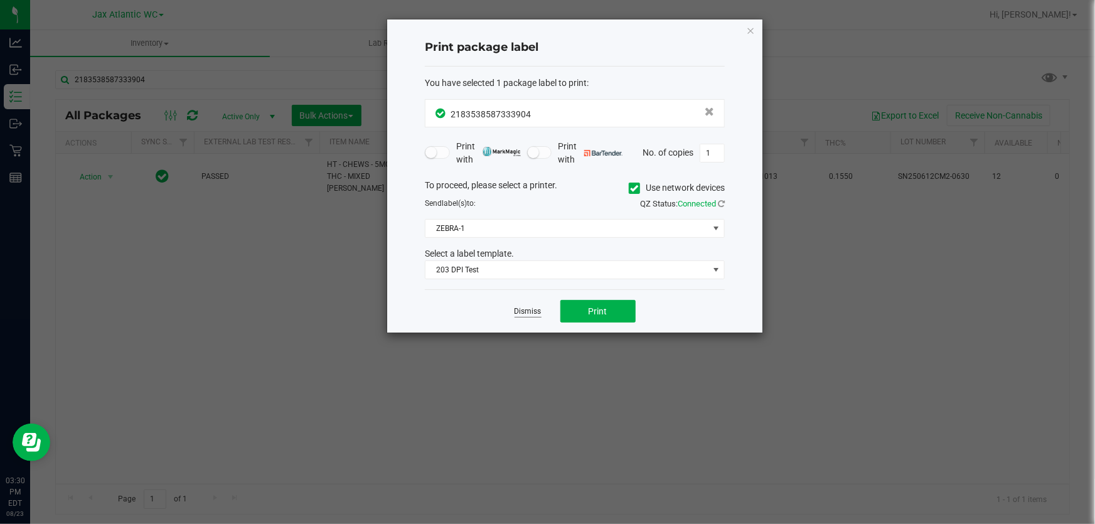
click at [530, 307] on link "Dismiss" at bounding box center [528, 311] width 27 height 11
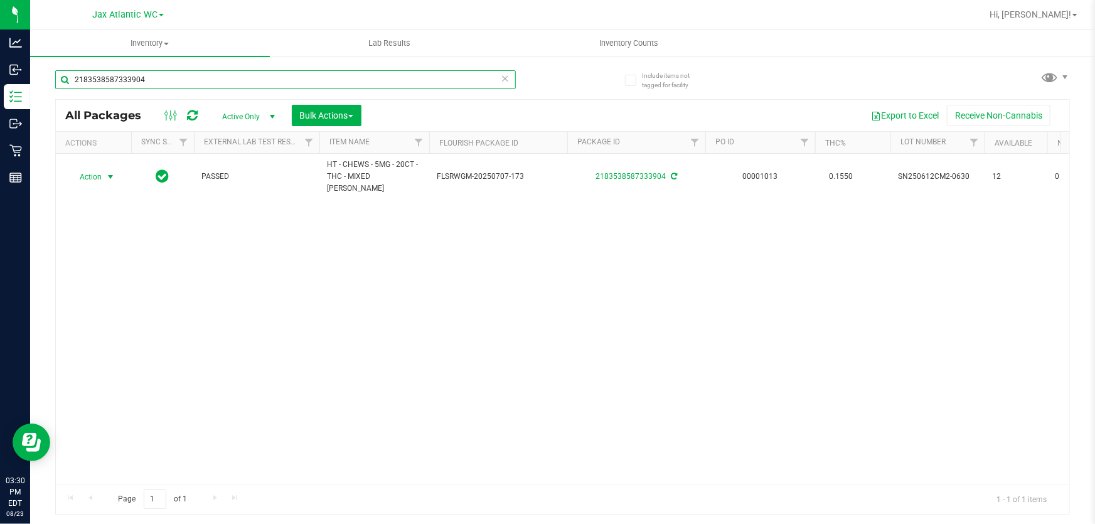
click at [209, 83] on input "2183538587333904" at bounding box center [285, 79] width 461 height 19
click at [208, 83] on input "2183538587333904" at bounding box center [285, 79] width 461 height 19
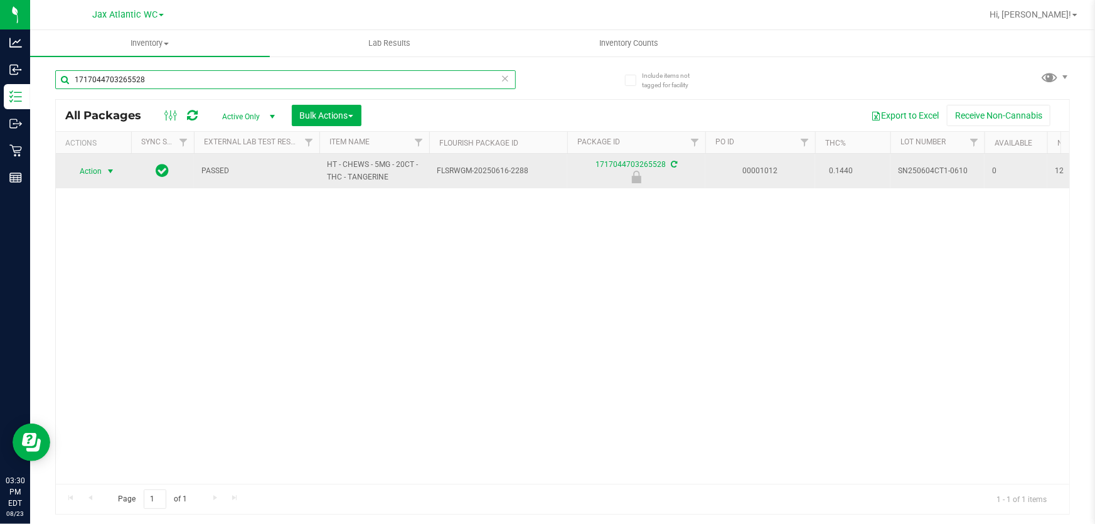
type input "1717044703265528"
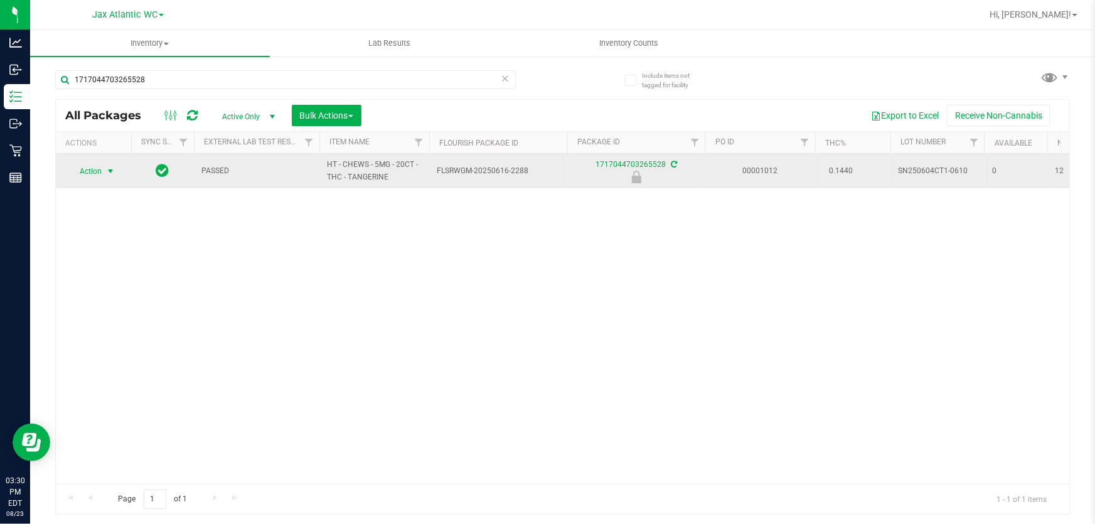
click at [92, 169] on span "Action" at bounding box center [85, 172] width 34 height 18
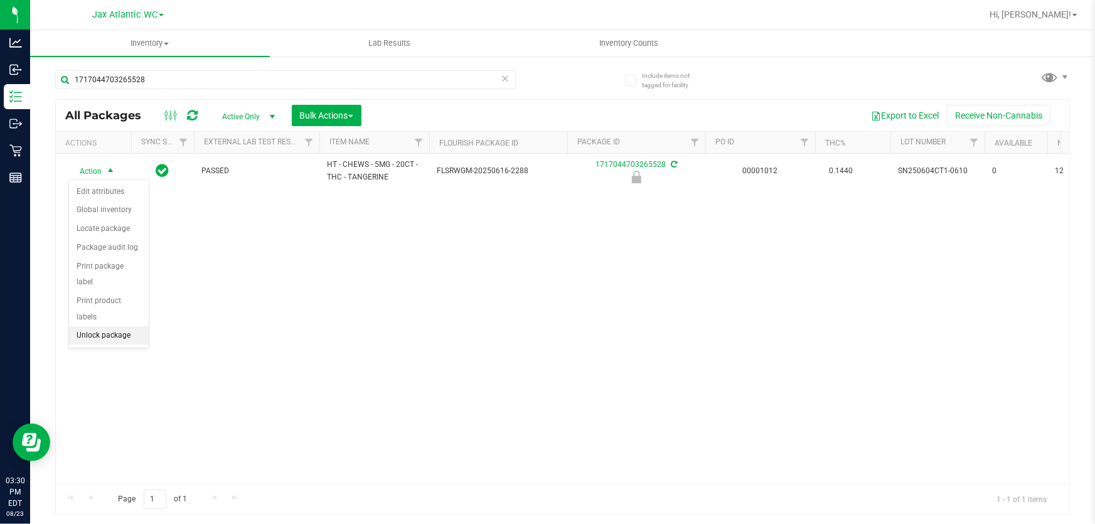
click at [111, 326] on li "Unlock package" at bounding box center [109, 335] width 80 height 19
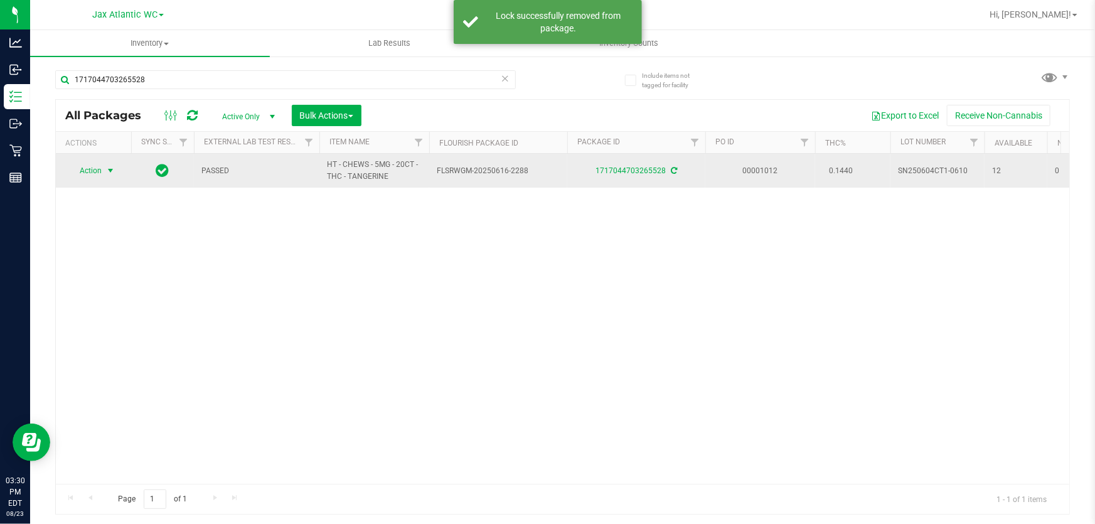
click at [92, 171] on span "Action" at bounding box center [85, 171] width 34 height 18
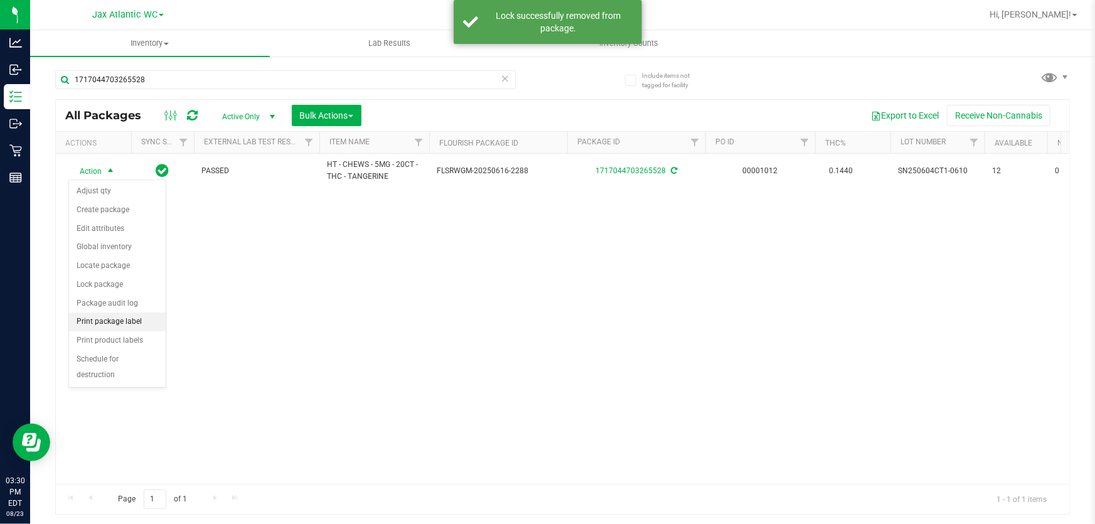
click at [146, 319] on li "Print package label" at bounding box center [117, 321] width 97 height 19
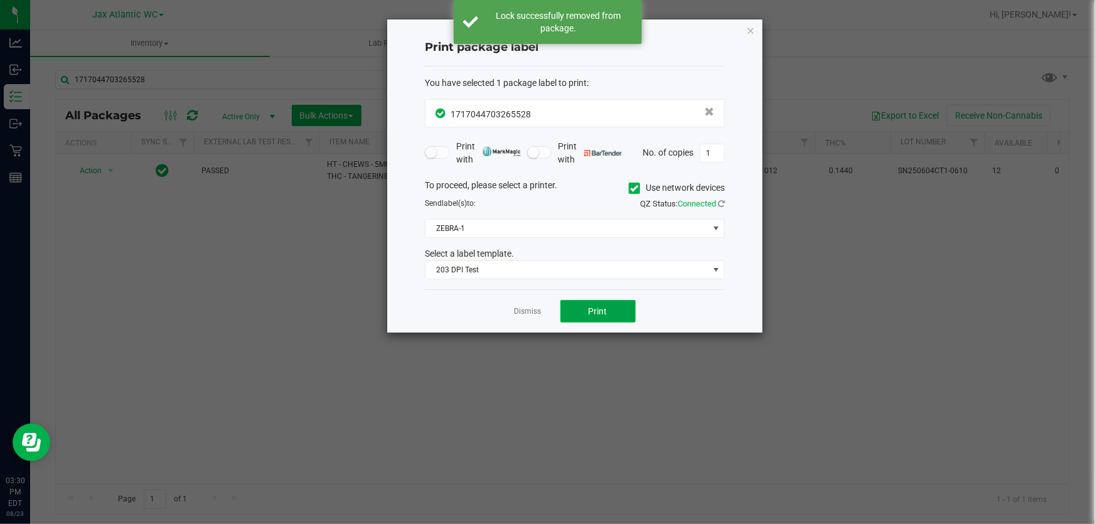
click at [596, 309] on span "Print" at bounding box center [598, 311] width 19 height 10
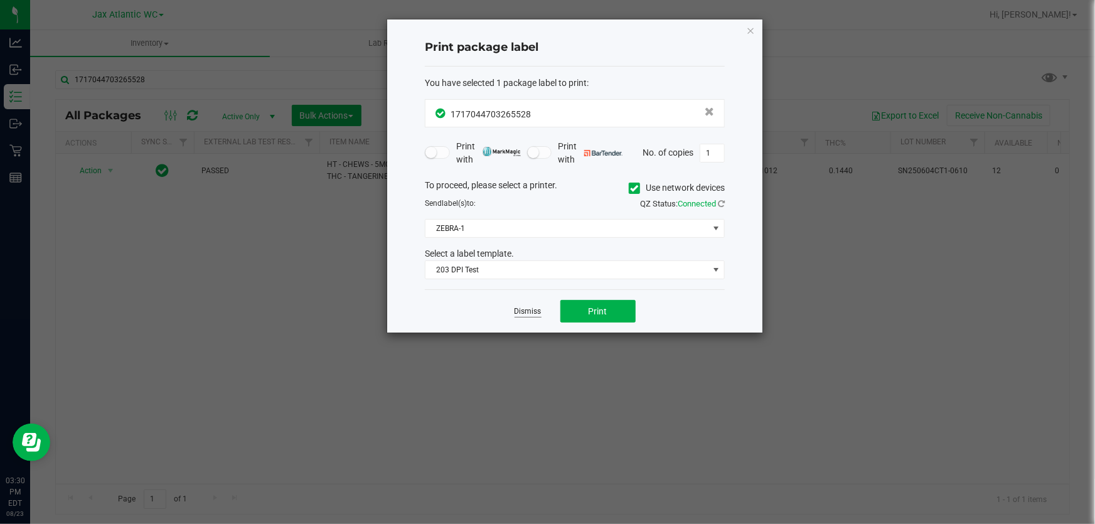
click at [531, 306] on link "Dismiss" at bounding box center [528, 311] width 27 height 11
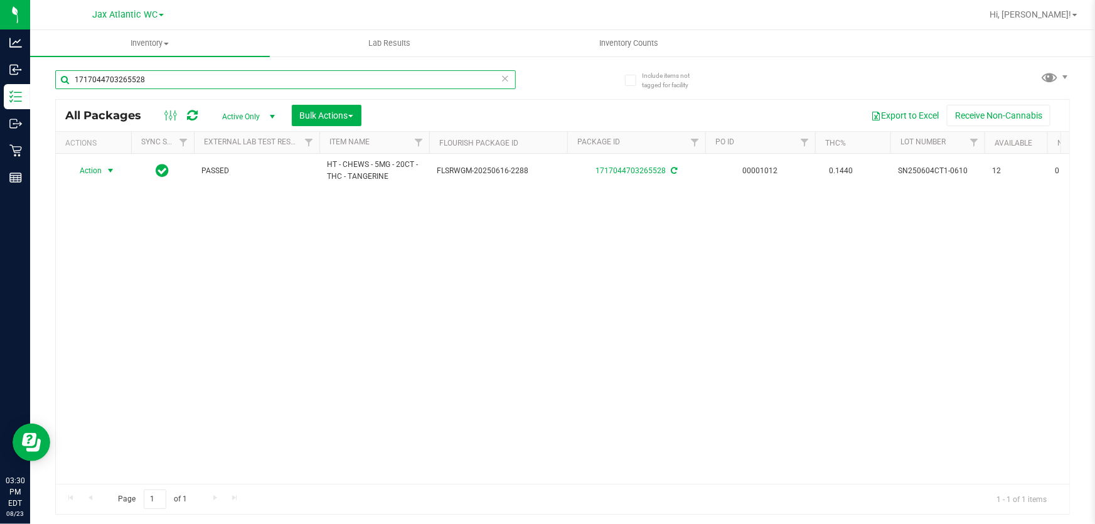
click at [240, 75] on input "1717044703265528" at bounding box center [285, 79] width 461 height 19
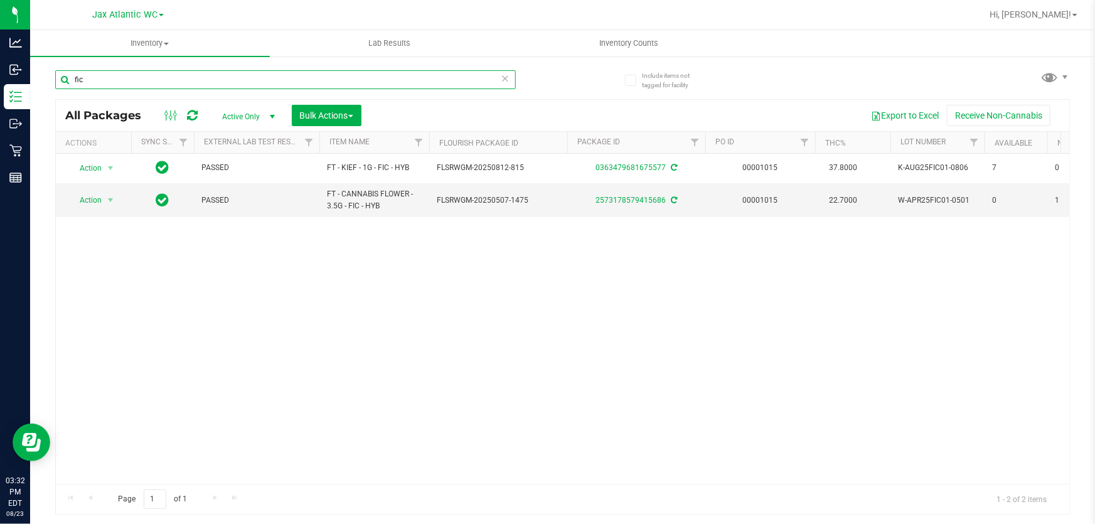
click at [178, 82] on input "fic" at bounding box center [285, 79] width 461 height 19
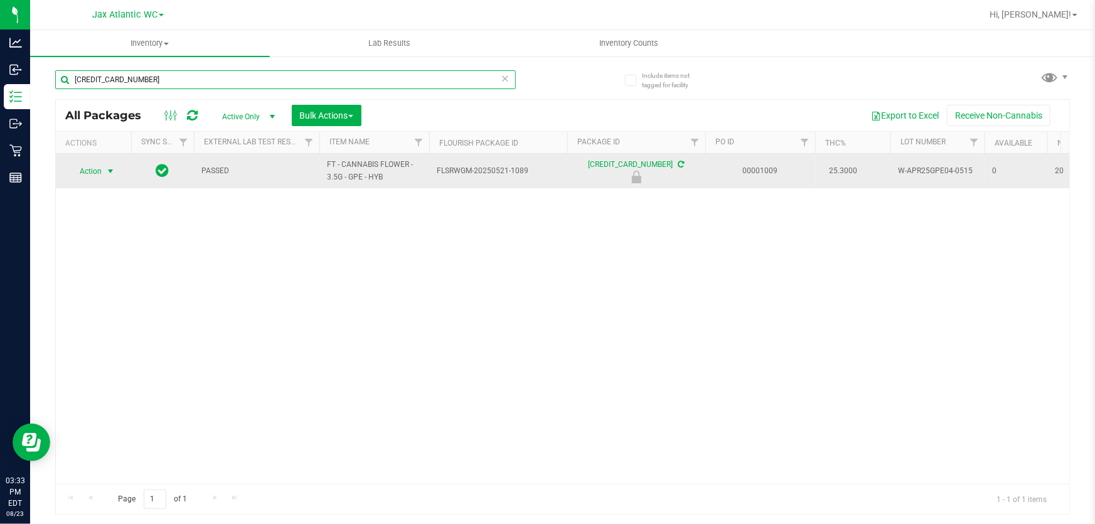
type input "6925453024455065"
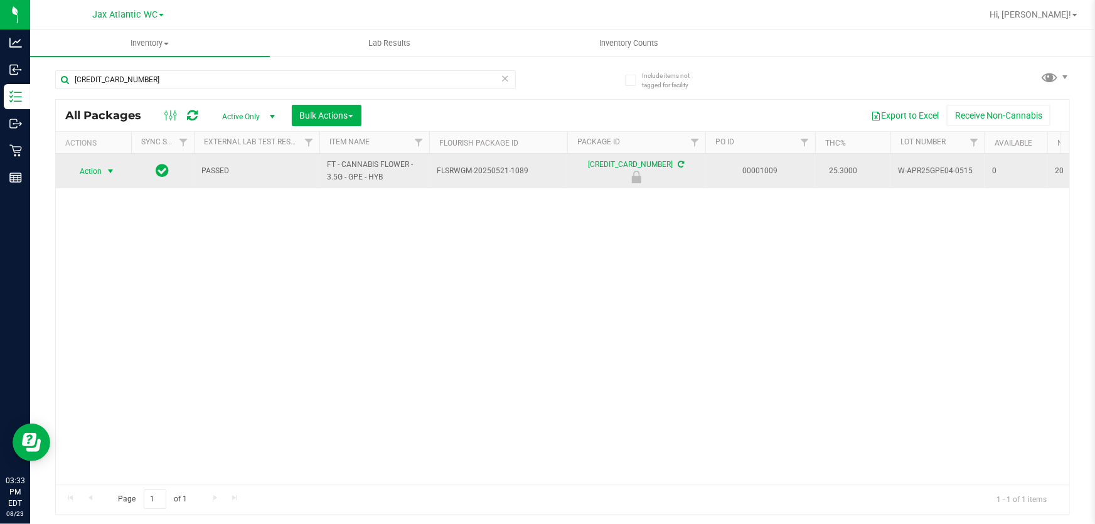
click at [94, 173] on span "Action" at bounding box center [85, 172] width 34 height 18
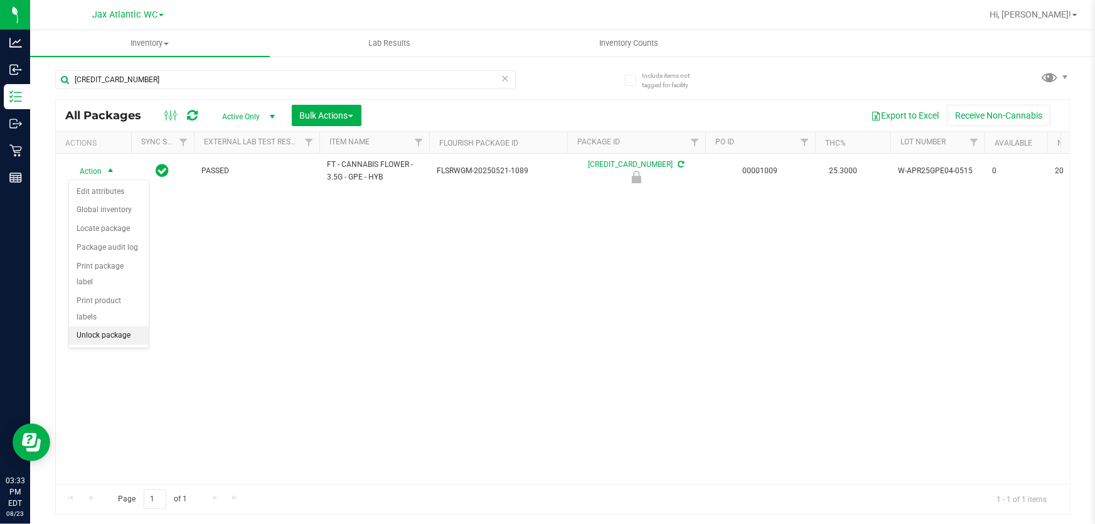
click at [109, 326] on li "Unlock package" at bounding box center [109, 335] width 80 height 19
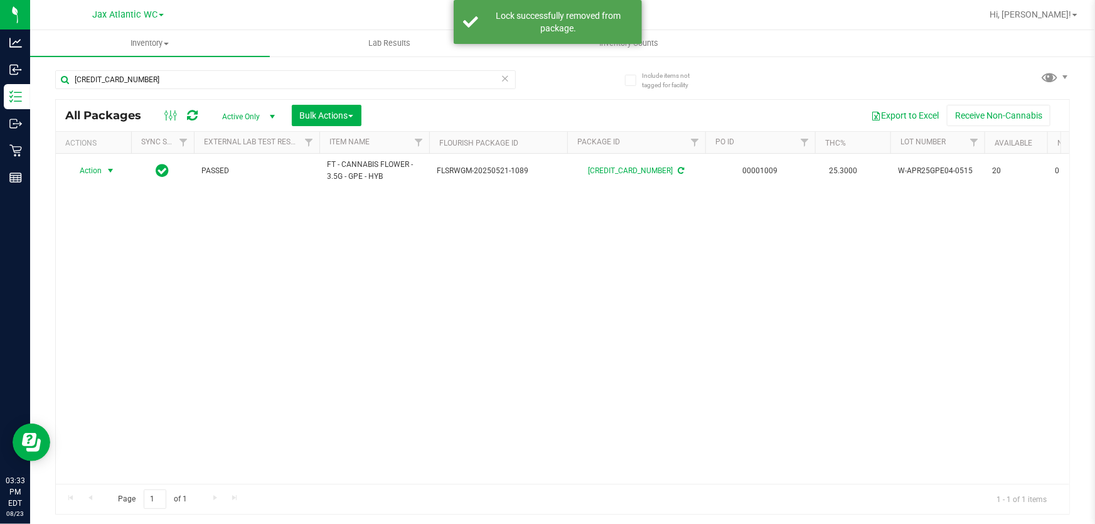
click at [89, 171] on span "Action" at bounding box center [85, 171] width 34 height 18
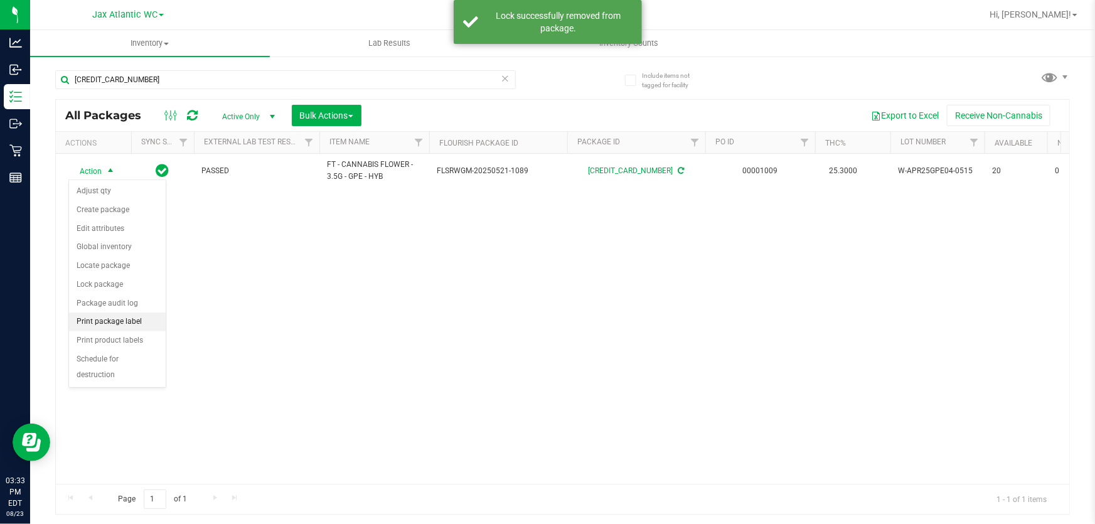
click at [131, 321] on li "Print package label" at bounding box center [117, 321] width 97 height 19
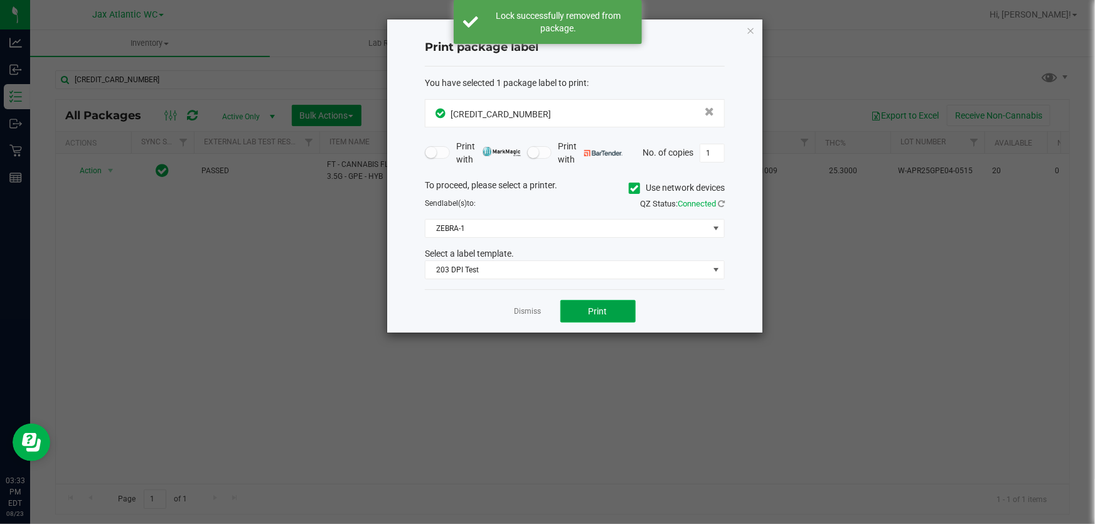
click at [585, 314] on button "Print" at bounding box center [597, 311] width 75 height 23
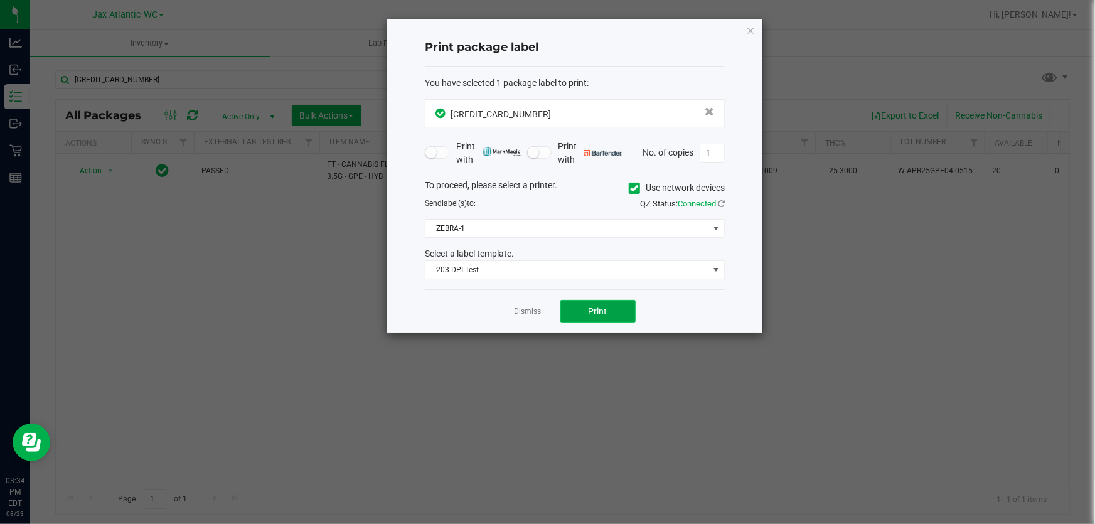
click at [595, 318] on button "Print" at bounding box center [597, 311] width 75 height 23
